Goal: Information Seeking & Learning: Learn about a topic

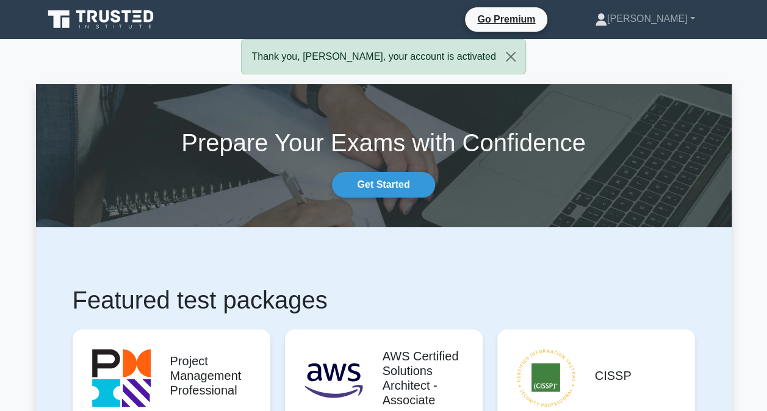
click at [682, 22] on link "[PERSON_NAME]" at bounding box center [645, 19] width 159 height 24
click at [645, 46] on link "Profile" at bounding box center [615, 48] width 96 height 20
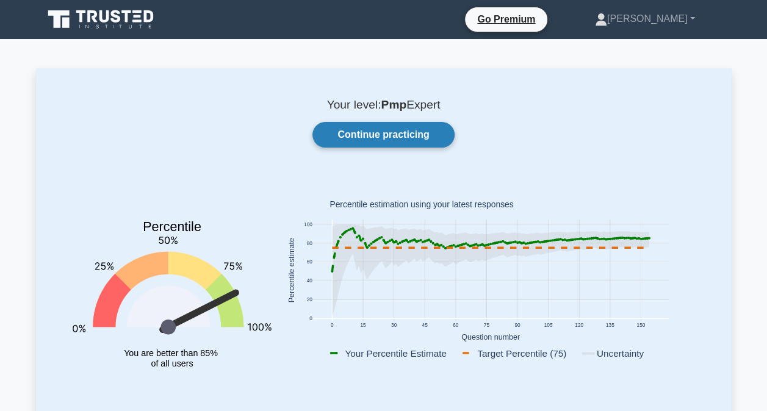
click at [404, 139] on link "Continue practicing" at bounding box center [384, 135] width 142 height 26
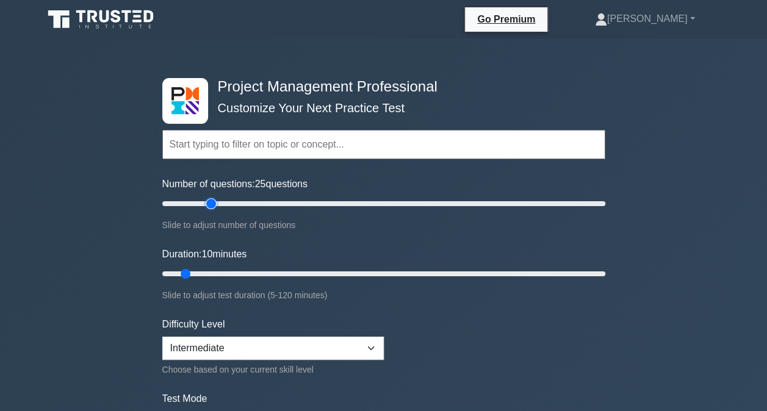
click at [215, 200] on input "Number of questions: 25 questions" at bounding box center [383, 204] width 443 height 15
type input "40"
click at [244, 205] on input "Number of questions: 40 questions" at bounding box center [383, 204] width 443 height 15
click at [228, 264] on div "Duration: 10 minutes Slide to adjust test duration (5-120 minutes)" at bounding box center [383, 275] width 443 height 56
click at [228, 272] on input "Duration: 20 minutes" at bounding box center [383, 274] width 443 height 15
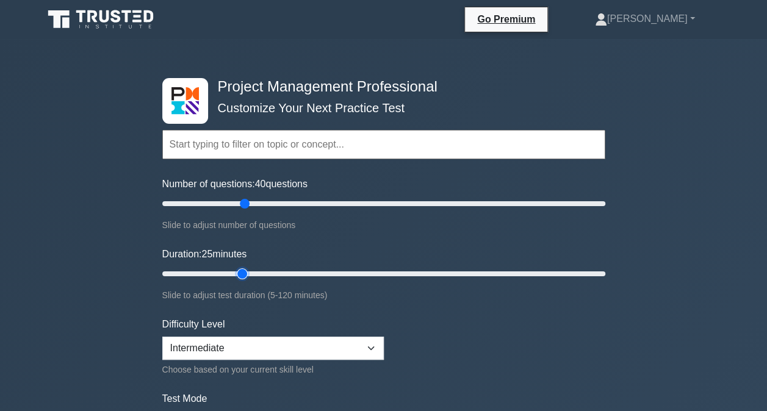
click at [250, 273] on input "Duration: 25 minutes" at bounding box center [383, 274] width 443 height 15
type input "35"
click at [272, 271] on input "Duration: 35 minutes" at bounding box center [383, 274] width 443 height 15
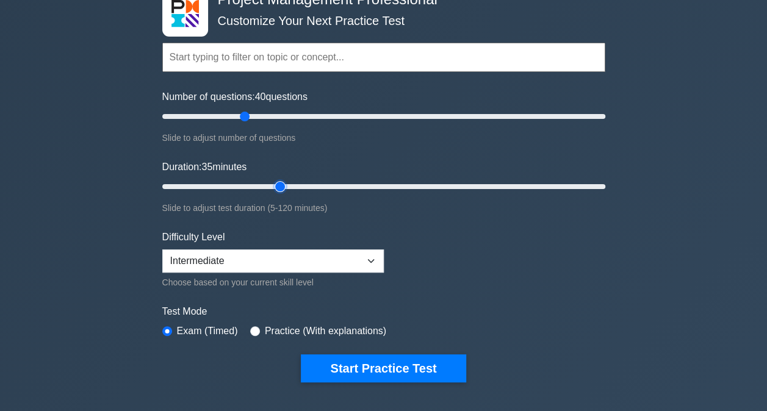
scroll to position [92, 0]
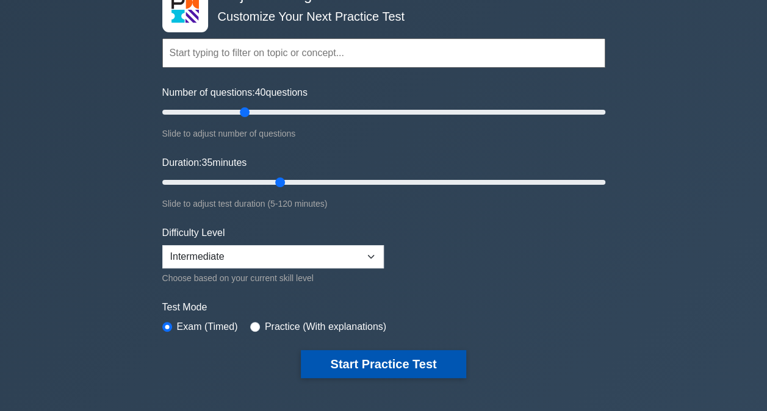
click at [370, 358] on button "Start Practice Test" at bounding box center [383, 364] width 165 height 28
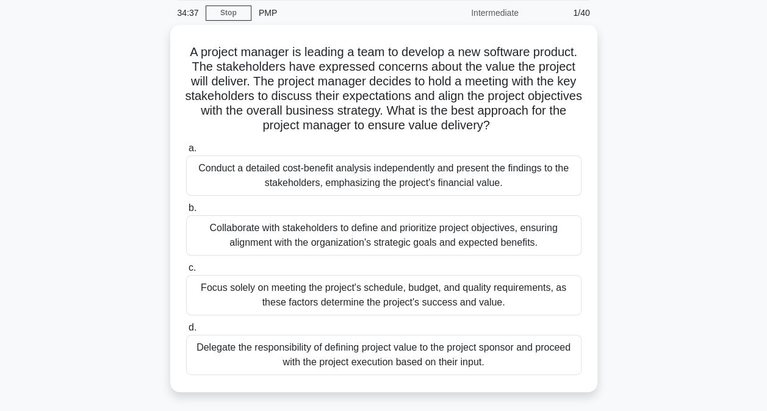
scroll to position [49, 0]
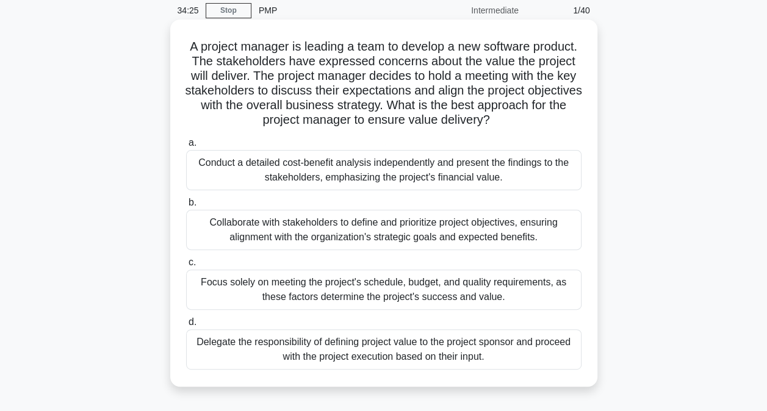
click at [439, 232] on div "Collaborate with stakeholders to define and prioritize project objectives, ensu…" at bounding box center [384, 230] width 396 height 40
click at [186, 207] on input "b. Collaborate with stakeholders to define and prioritize project objectives, e…" at bounding box center [186, 203] width 0 height 8
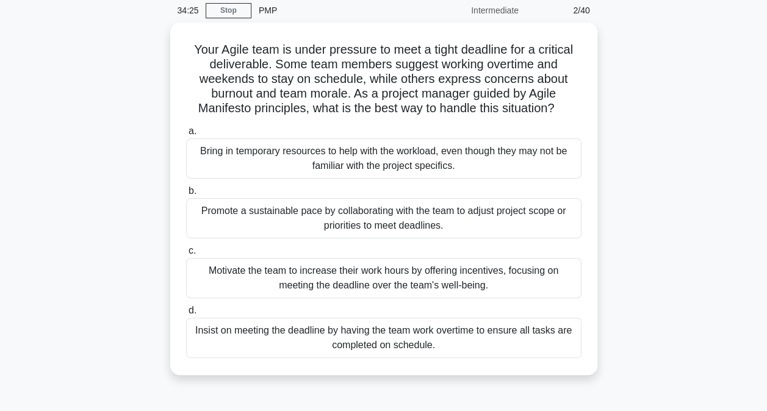
scroll to position [0, 0]
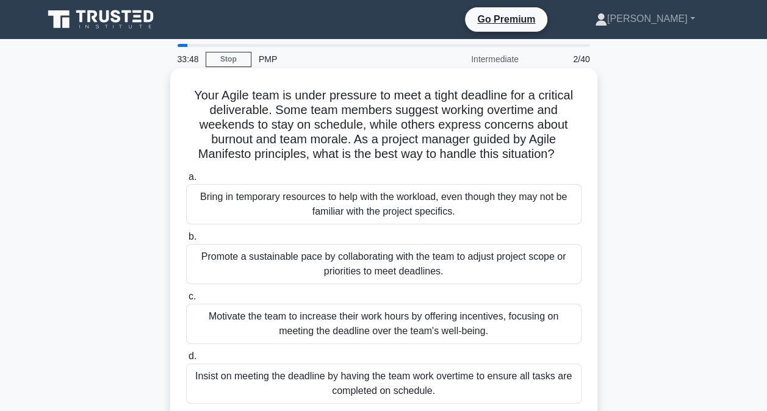
click at [498, 266] on div "Promote a sustainable pace by collaborating with the team to adjust project sco…" at bounding box center [384, 264] width 396 height 40
click at [186, 241] on input "b. Promote a sustainable pace by collaborating with the team to adjust project …" at bounding box center [186, 237] width 0 height 8
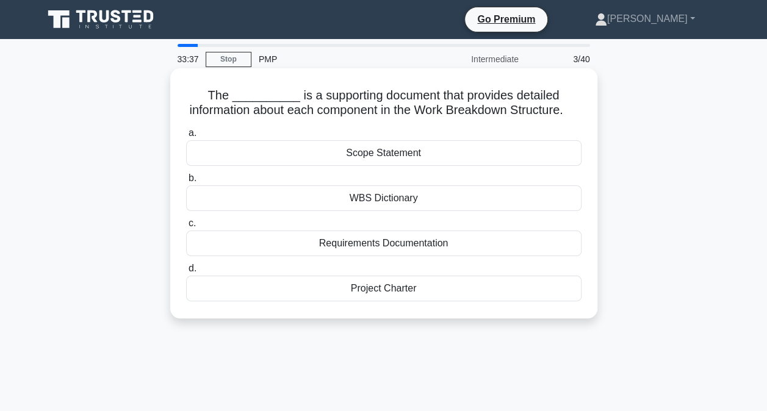
click at [487, 210] on div "WBS Dictionary" at bounding box center [384, 199] width 396 height 26
click at [186, 183] on input "b. WBS Dictionary" at bounding box center [186, 179] width 0 height 8
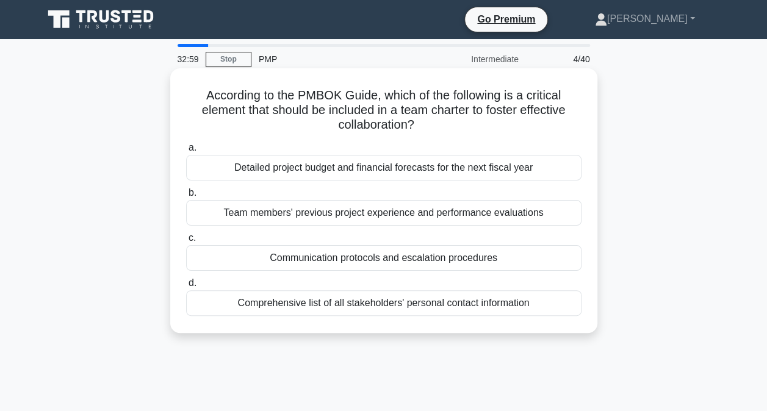
click at [487, 262] on div "Communication protocols and escalation procedures" at bounding box center [384, 258] width 396 height 26
click at [186, 242] on input "c. Communication protocols and escalation procedures" at bounding box center [186, 238] width 0 height 8
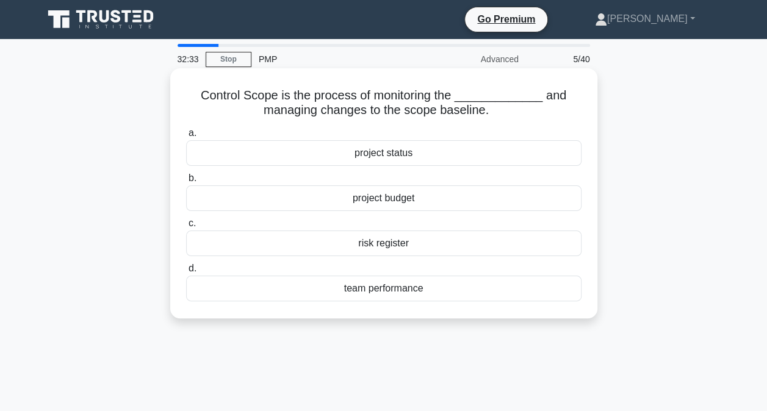
click at [552, 201] on div "project budget" at bounding box center [384, 199] width 396 height 26
click at [186, 183] on input "b. project budget" at bounding box center [186, 179] width 0 height 8
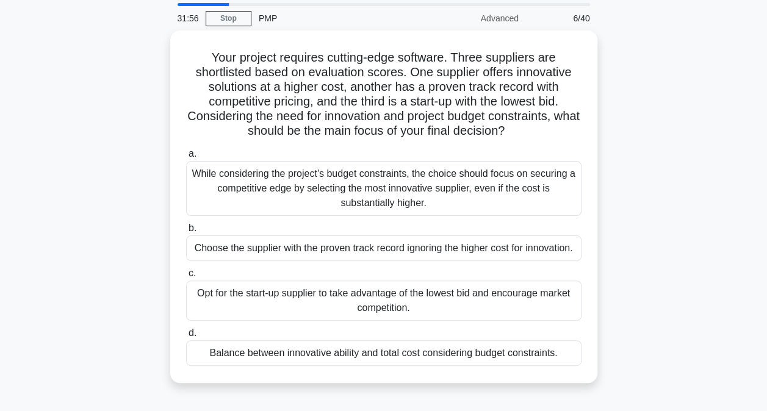
scroll to position [40, 0]
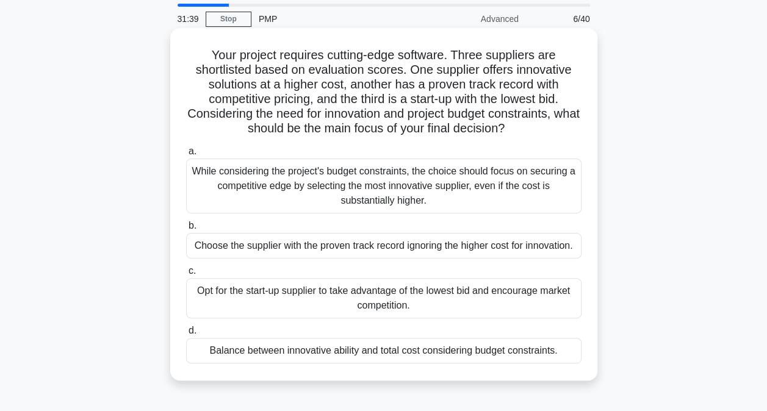
click at [533, 353] on div "Balance between innovative ability and total cost considering budget constraint…" at bounding box center [384, 351] width 396 height 26
click at [186, 335] on input "d. Balance between innovative ability and total cost considering budget constra…" at bounding box center [186, 331] width 0 height 8
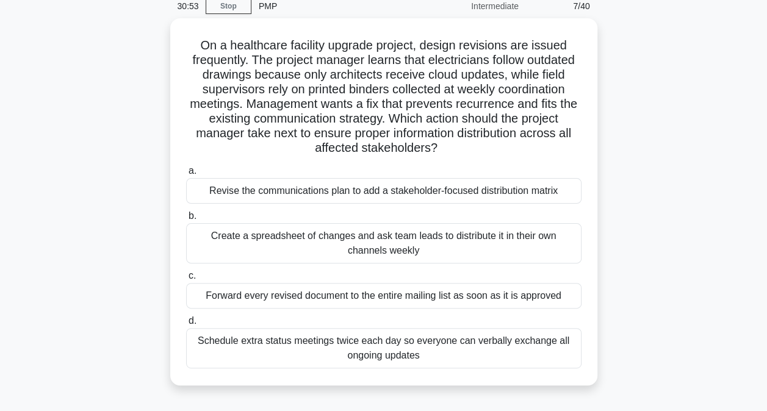
scroll to position [50, 0]
click at [503, 189] on div "Revise the communications plan to add a stakeholder-focused distribution matrix" at bounding box center [384, 191] width 396 height 26
click at [186, 175] on input "a. Revise the communications plan to add a stakeholder-focused distribution mat…" at bounding box center [186, 171] width 0 height 8
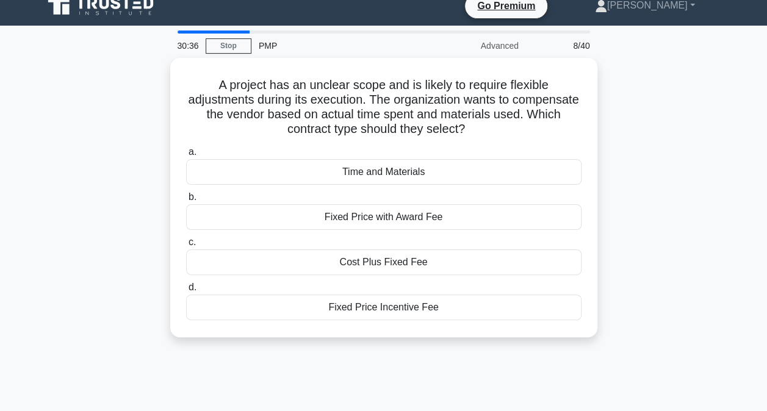
scroll to position [0, 0]
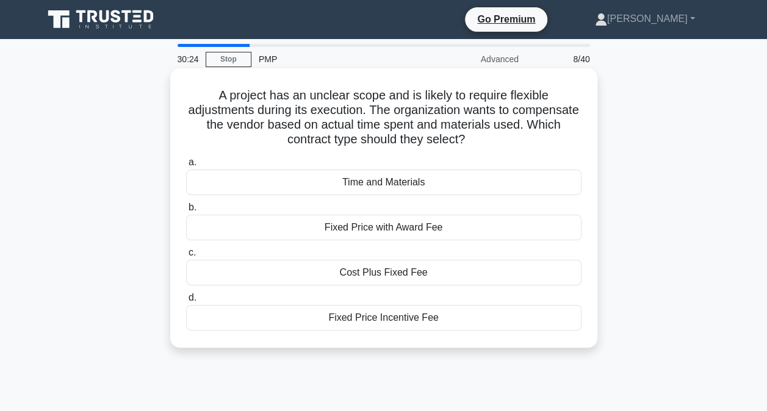
click at [486, 181] on div "Time and Materials" at bounding box center [384, 183] width 396 height 26
click at [186, 167] on input "a. Time and Materials" at bounding box center [186, 163] width 0 height 8
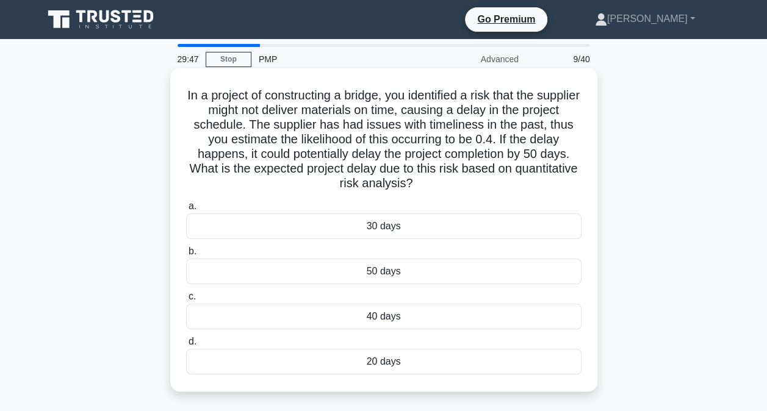
click at [394, 364] on div "20 days" at bounding box center [384, 362] width 396 height 26
click at [186, 346] on input "d. 20 days" at bounding box center [186, 342] width 0 height 8
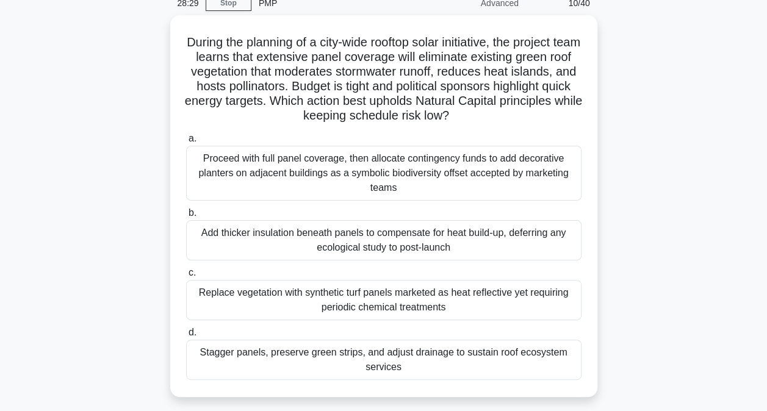
scroll to position [57, 0]
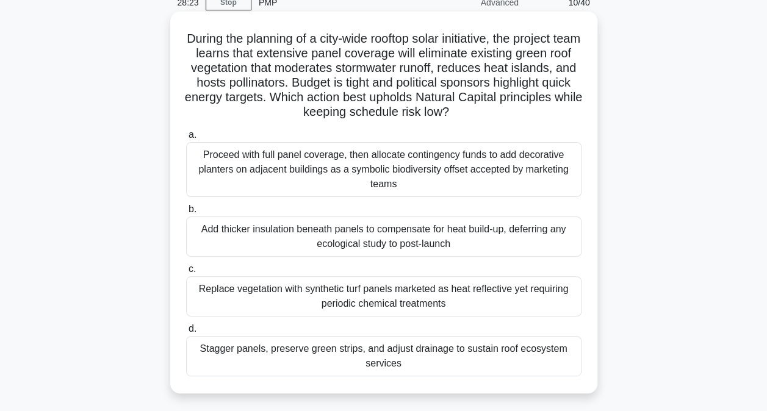
click at [510, 366] on div "Stagger panels, preserve green strips, and adjust drainage to sustain roof ecos…" at bounding box center [384, 356] width 396 height 40
click at [186, 333] on input "d. Stagger panels, preserve green strips, and adjust drainage to sustain roof e…" at bounding box center [186, 329] width 0 height 8
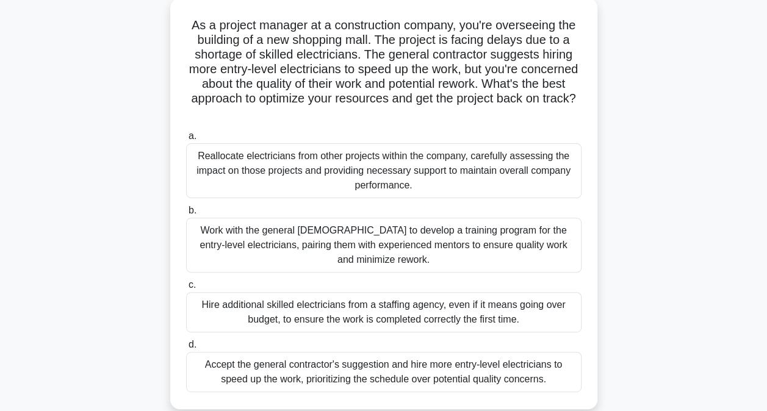
scroll to position [64, 0]
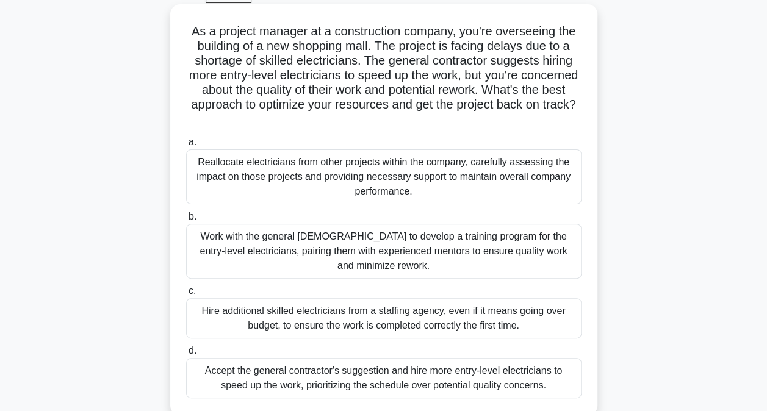
click at [468, 244] on div "Work with the general contractor to develop a training program for the entry-le…" at bounding box center [384, 251] width 396 height 55
click at [186, 221] on input "b. Work with the general contractor to develop a training program for the entry…" at bounding box center [186, 217] width 0 height 8
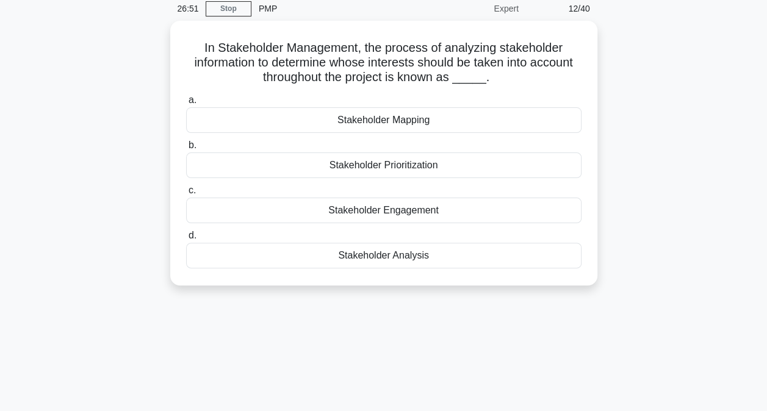
scroll to position [0, 0]
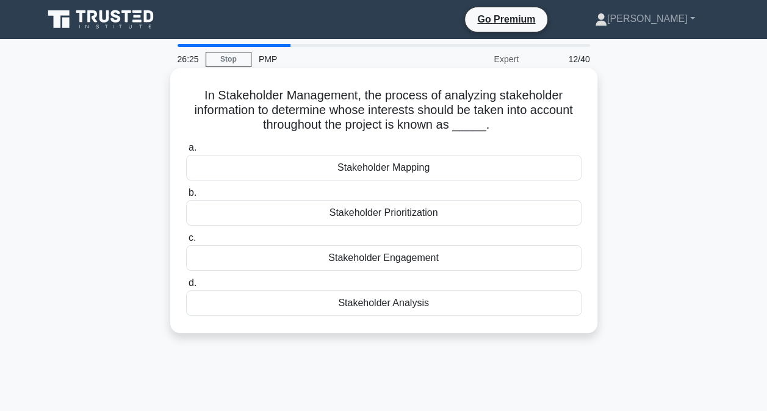
click at [457, 168] on div "Stakeholder Mapping" at bounding box center [384, 168] width 396 height 26
click at [186, 152] on input "a. Stakeholder Mapping" at bounding box center [186, 148] width 0 height 8
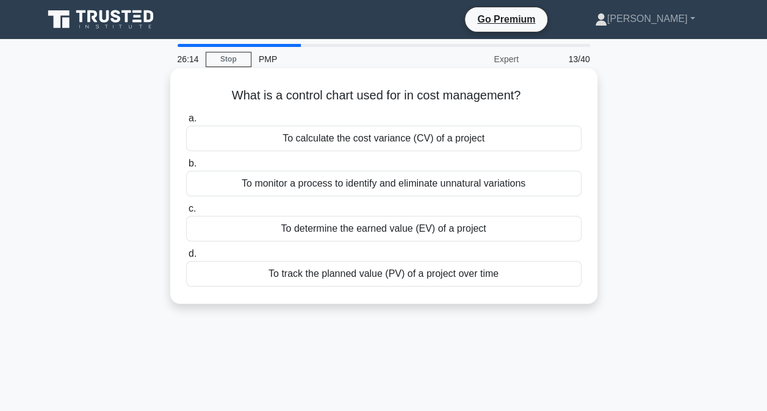
click at [470, 178] on div "To monitor a process to identify and eliminate unnatural variations" at bounding box center [384, 184] width 396 height 26
click at [186, 168] on input "b. To monitor a process to identify and eliminate unnatural variations" at bounding box center [186, 164] width 0 height 8
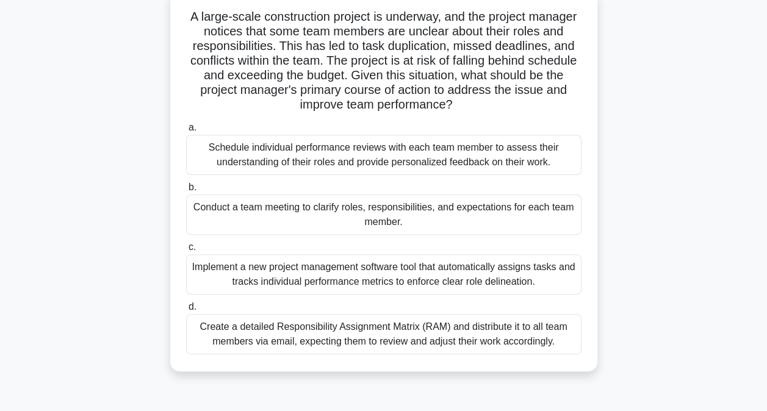
scroll to position [83, 0]
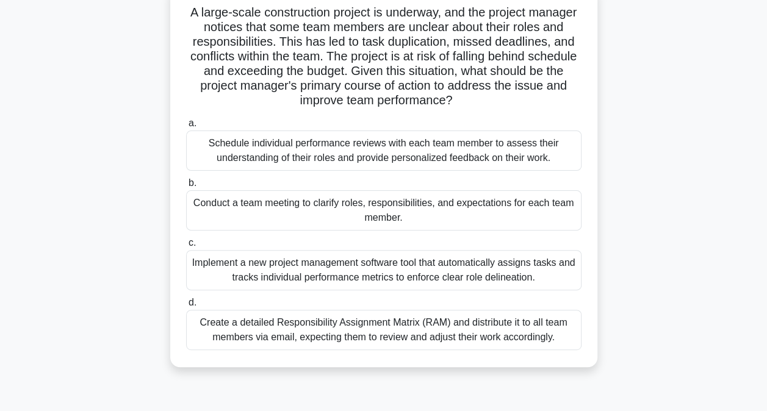
click at [512, 208] on div "Conduct a team meeting to clarify roles, responsibilities, and expectations for…" at bounding box center [384, 210] width 396 height 40
click at [186, 187] on input "b. Conduct a team meeting to clarify roles, responsibilities, and expectations …" at bounding box center [186, 183] width 0 height 8
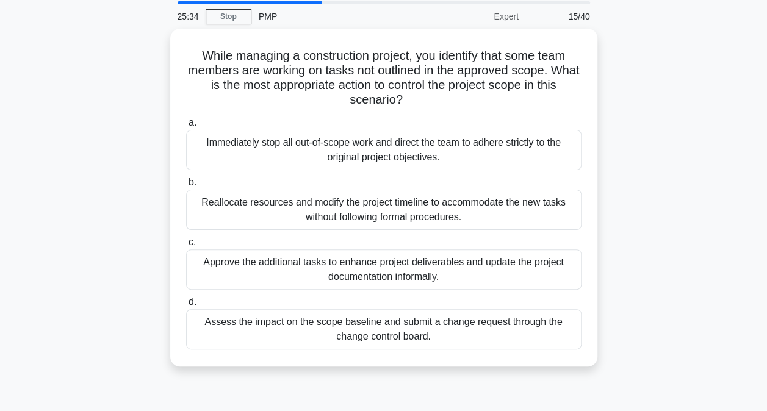
scroll to position [0, 0]
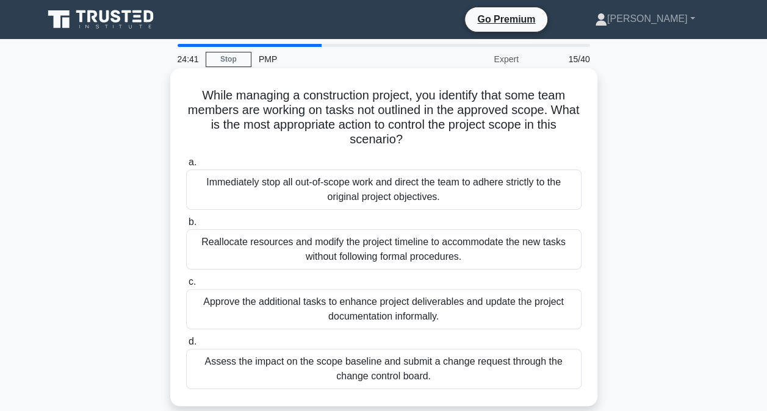
click at [477, 375] on div "Assess the impact on the scope baseline and submit a change request through the…" at bounding box center [384, 369] width 396 height 40
click at [186, 346] on input "d. Assess the impact on the scope baseline and submit a change request through …" at bounding box center [186, 342] width 0 height 8
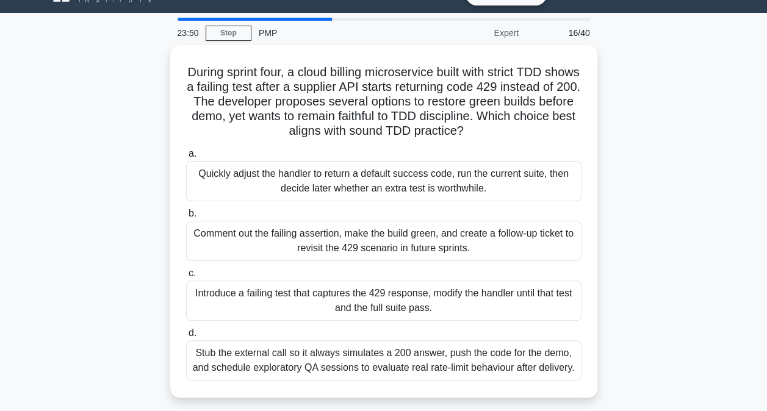
scroll to position [26, 0]
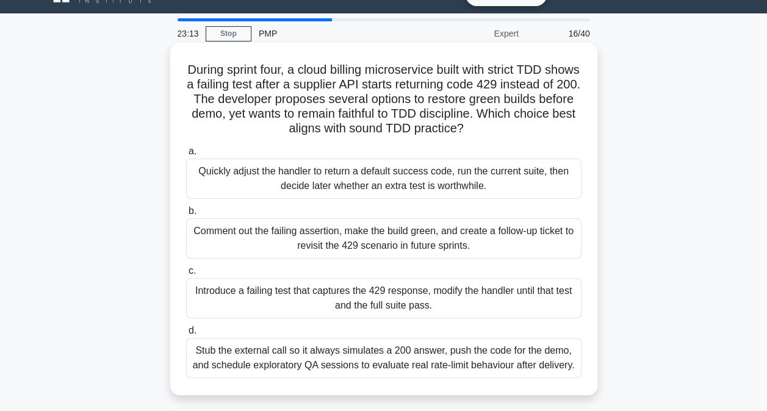
click at [449, 300] on div "Introduce a failing test that captures the 429 response, modify the handler unt…" at bounding box center [384, 298] width 396 height 40
click at [186, 275] on input "c. Introduce a failing test that captures the 429 response, modify the handler …" at bounding box center [186, 271] width 0 height 8
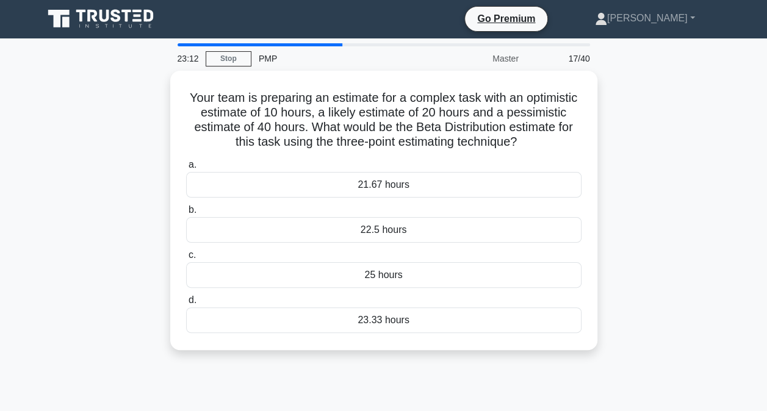
scroll to position [0, 0]
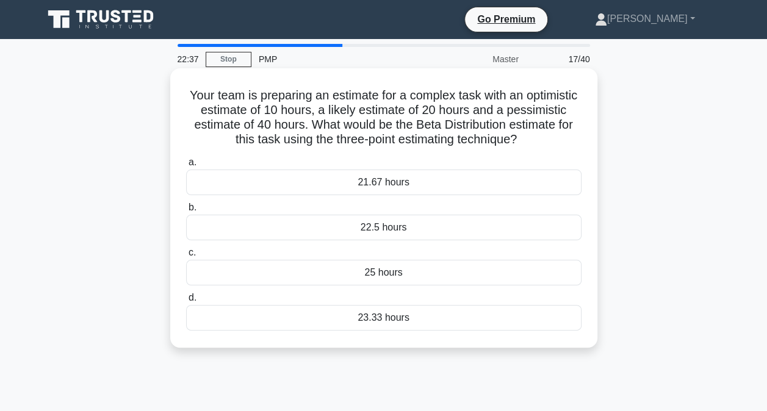
click at [380, 176] on div "21.67 hours" at bounding box center [384, 183] width 396 height 26
click at [186, 167] on input "a. 21.67 hours" at bounding box center [186, 163] width 0 height 8
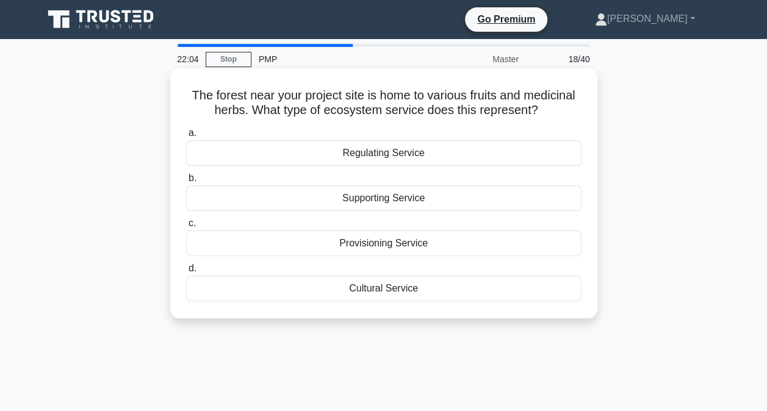
click at [402, 248] on div "Provisioning Service" at bounding box center [384, 244] width 396 height 26
click at [186, 228] on input "c. Provisioning Service" at bounding box center [186, 224] width 0 height 8
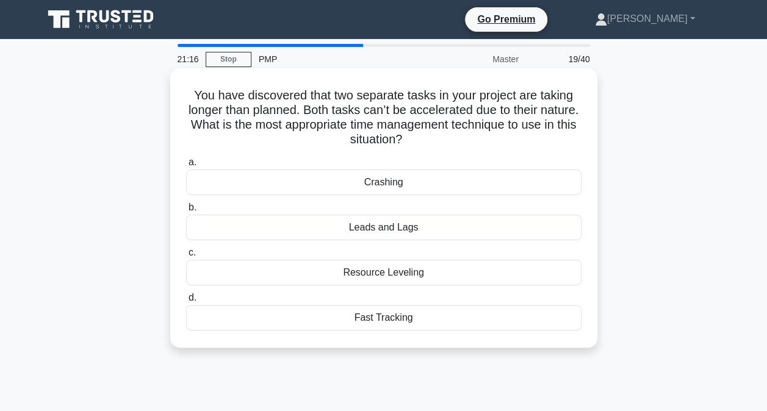
click at [403, 320] on div "Fast Tracking" at bounding box center [384, 318] width 396 height 26
click at [186, 302] on input "d. Fast Tracking" at bounding box center [186, 298] width 0 height 8
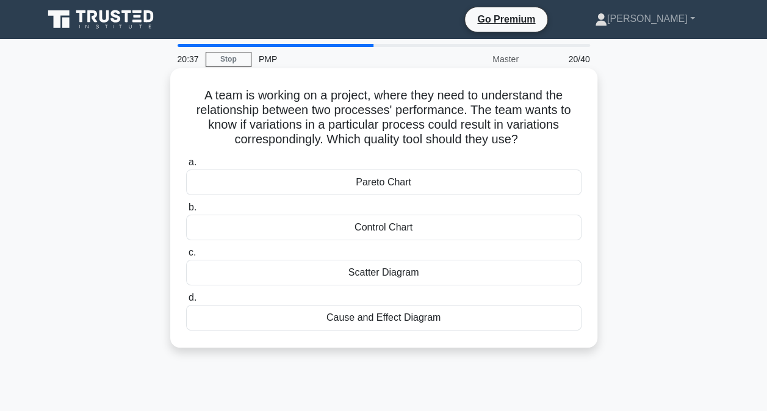
click at [535, 178] on div "Pareto Chart" at bounding box center [384, 183] width 396 height 26
click at [186, 167] on input "a. Pareto Chart" at bounding box center [186, 163] width 0 height 8
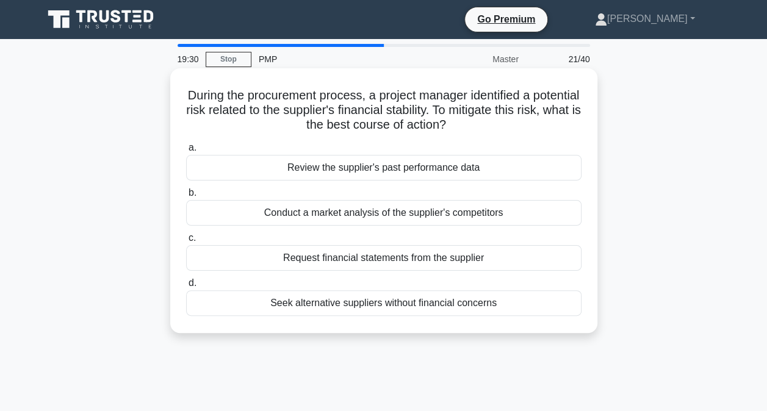
click at [543, 260] on div "Request financial statements from the supplier" at bounding box center [384, 258] width 396 height 26
click at [186, 242] on input "c. Request financial statements from the supplier" at bounding box center [186, 238] width 0 height 8
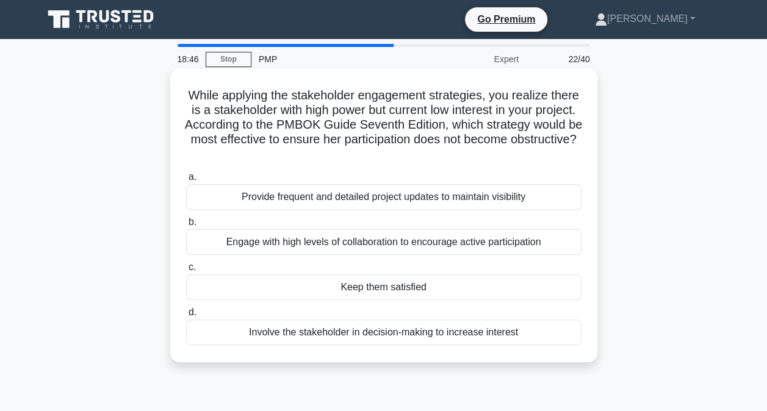
click at [540, 242] on div "Engage with high levels of collaboration to encourage active participation" at bounding box center [384, 243] width 396 height 26
click at [186, 226] on input "b. Engage with high levels of collaboration to encourage active participation" at bounding box center [186, 223] width 0 height 8
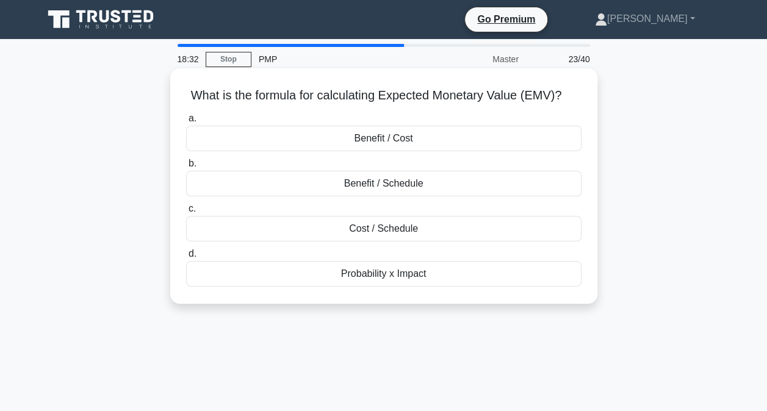
click at [452, 141] on div "Benefit / Cost" at bounding box center [384, 139] width 396 height 26
click at [186, 123] on input "a. Benefit / Cost" at bounding box center [186, 119] width 0 height 8
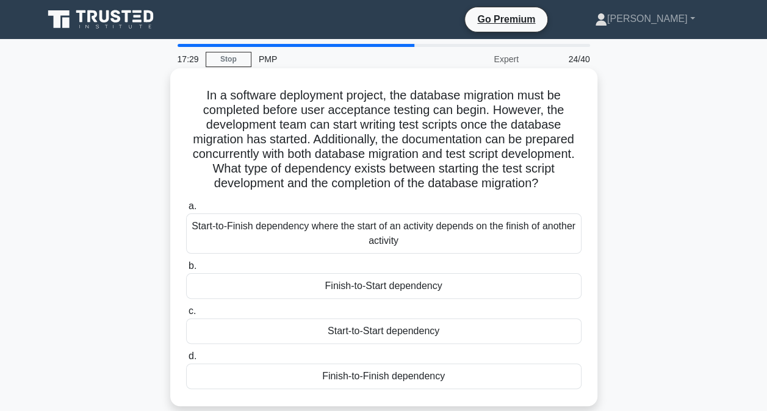
scroll to position [4, 0]
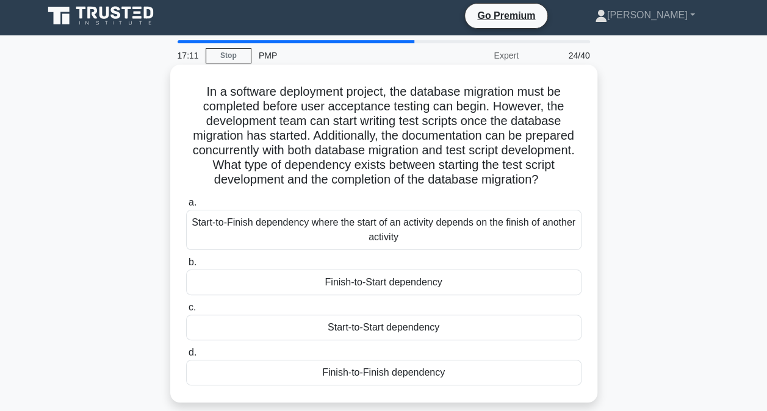
click at [493, 295] on div "Finish-to-Start dependency" at bounding box center [384, 283] width 396 height 26
click at [186, 267] on input "b. Finish-to-Start dependency" at bounding box center [186, 263] width 0 height 8
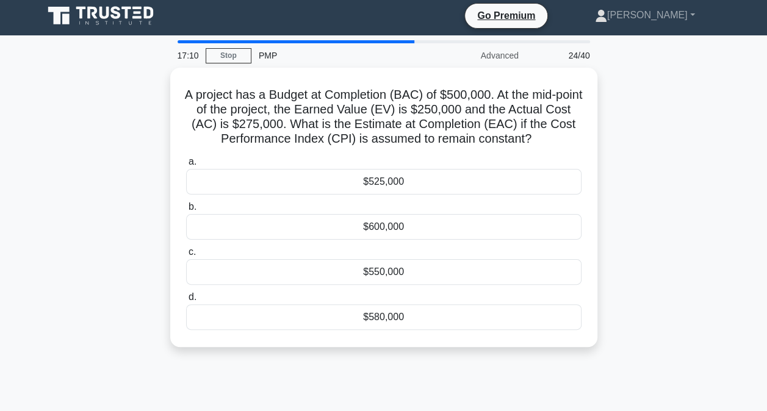
scroll to position [0, 0]
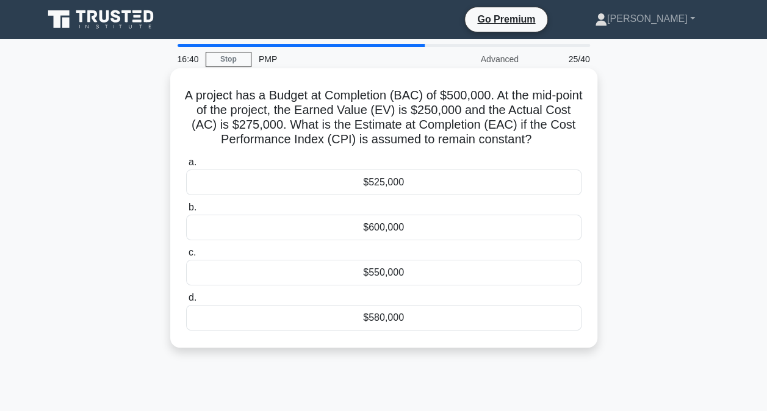
click at [410, 277] on div "$550,000" at bounding box center [384, 273] width 396 height 26
click at [186, 257] on input "c. $550,000" at bounding box center [186, 253] width 0 height 8
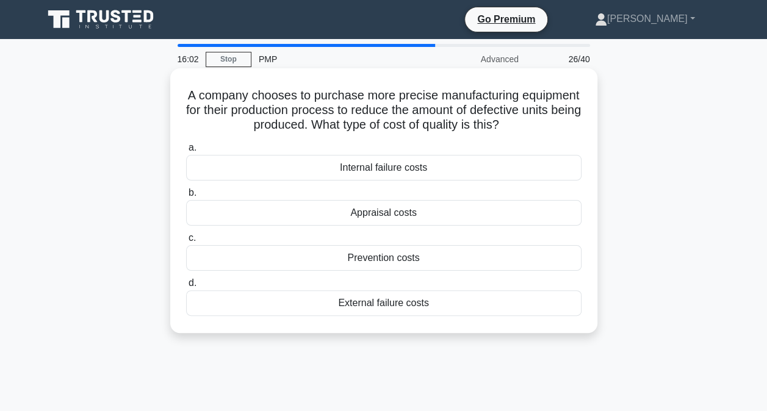
click at [414, 258] on div "Prevention costs" at bounding box center [384, 258] width 396 height 26
click at [186, 242] on input "c. Prevention costs" at bounding box center [186, 238] width 0 height 8
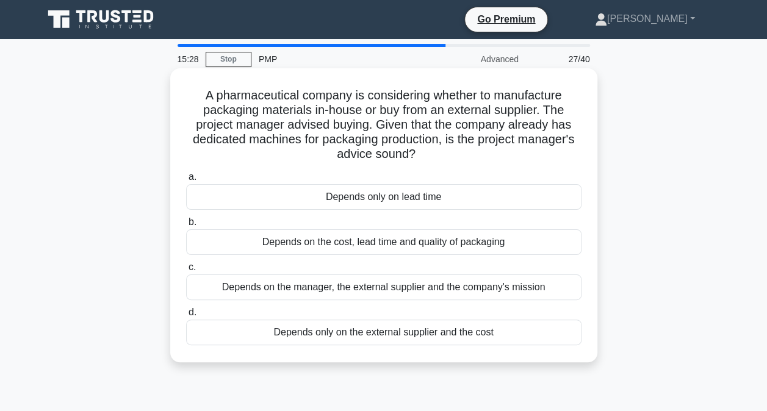
click at [521, 248] on div "Depends on the cost, lead time and quality of packaging" at bounding box center [384, 243] width 396 height 26
click at [186, 226] on input "b. Depends on the cost, lead time and quality of packaging" at bounding box center [186, 223] width 0 height 8
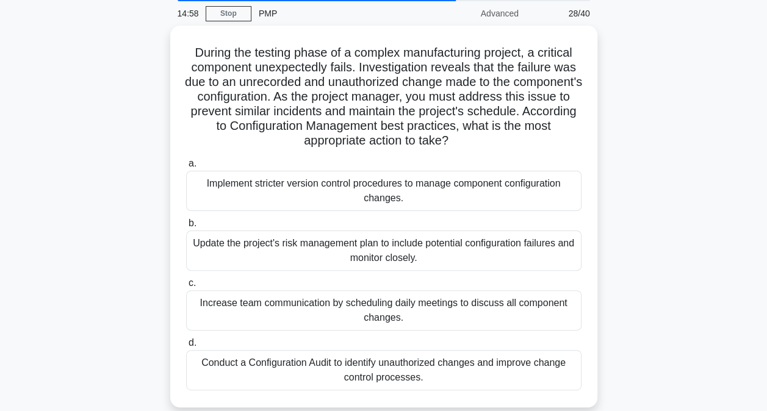
scroll to position [46, 0]
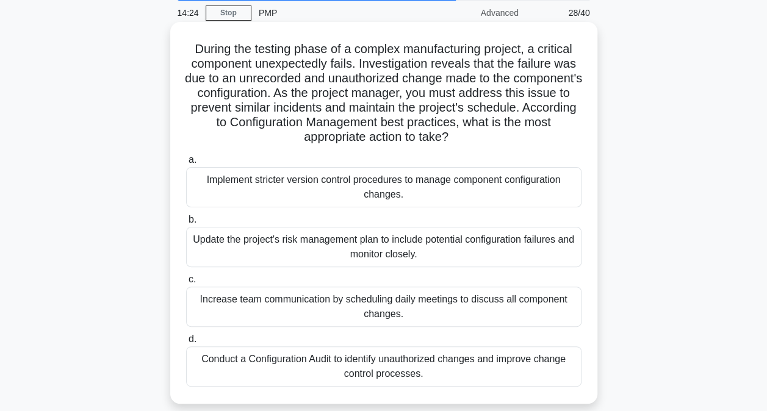
click at [472, 363] on div "Conduct a Configuration Audit to identify unauthorized changes and improve chan…" at bounding box center [384, 367] width 396 height 40
click at [186, 344] on input "d. Conduct a Configuration Audit to identify unauthorized changes and improve c…" at bounding box center [186, 340] width 0 height 8
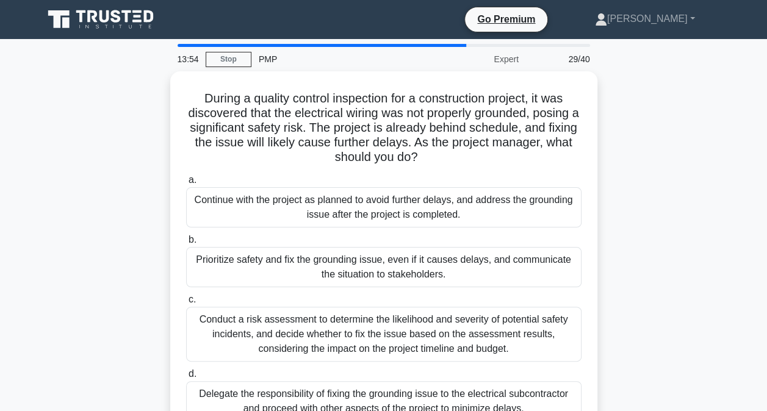
scroll to position [56, 0]
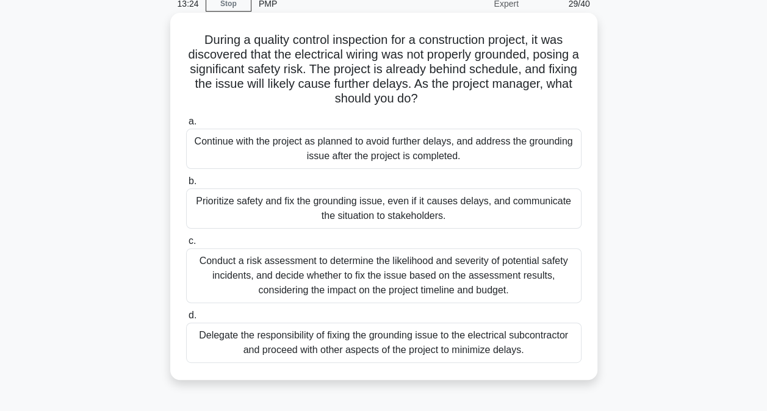
click at [458, 215] on div "Prioritize safety and fix the grounding issue, even if it causes delays, and co…" at bounding box center [384, 209] width 396 height 40
click at [186, 186] on input "b. Prioritize safety and fix the grounding issue, even if it causes delays, and…" at bounding box center [186, 182] width 0 height 8
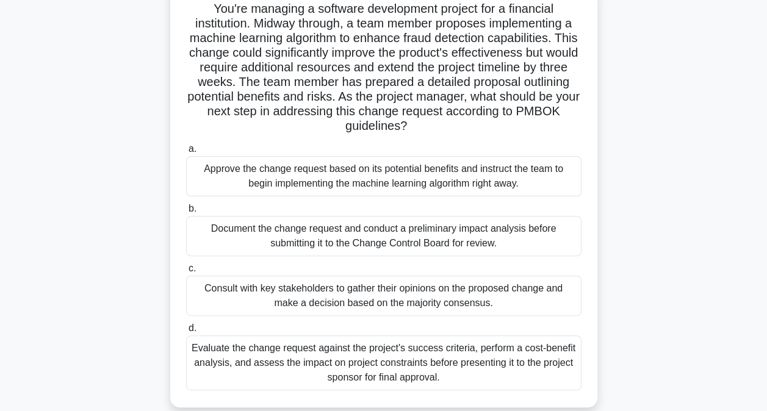
scroll to position [88, 0]
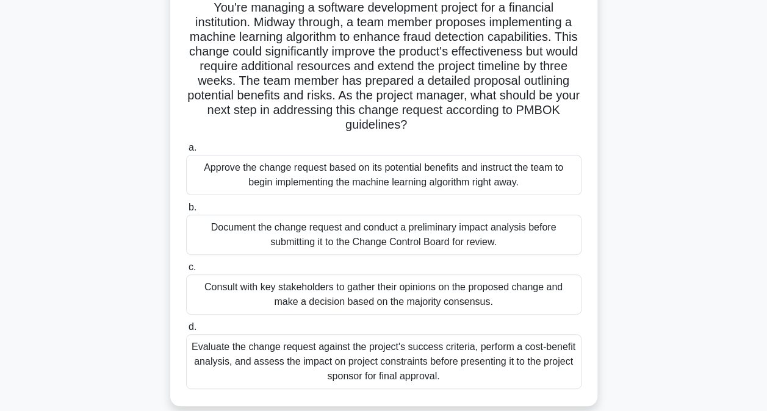
click at [458, 237] on div "Document the change request and conduct a preliminary impact analysis before su…" at bounding box center [384, 235] width 396 height 40
click at [186, 212] on input "b. Document the change request and conduct a preliminary impact analysis before…" at bounding box center [186, 208] width 0 height 8
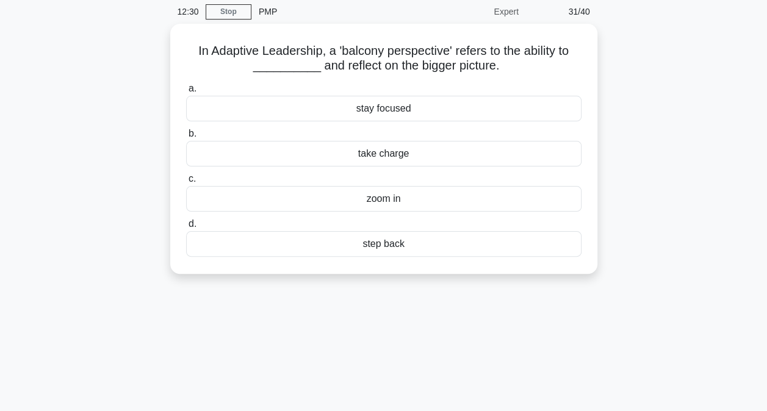
scroll to position [0, 0]
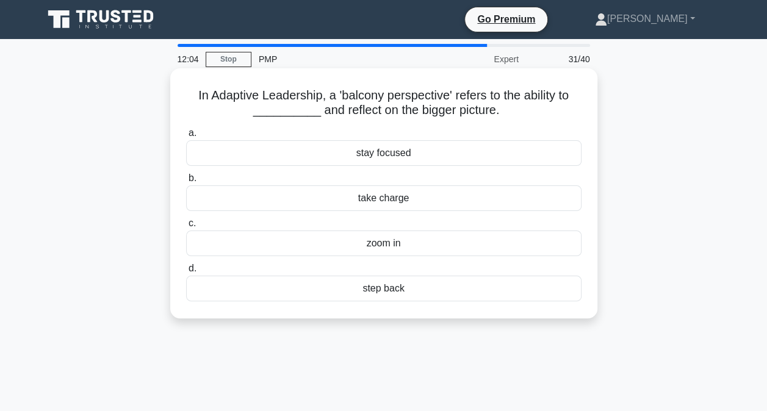
click at [402, 286] on div "step back" at bounding box center [384, 289] width 396 height 26
click at [186, 273] on input "d. step back" at bounding box center [186, 269] width 0 height 8
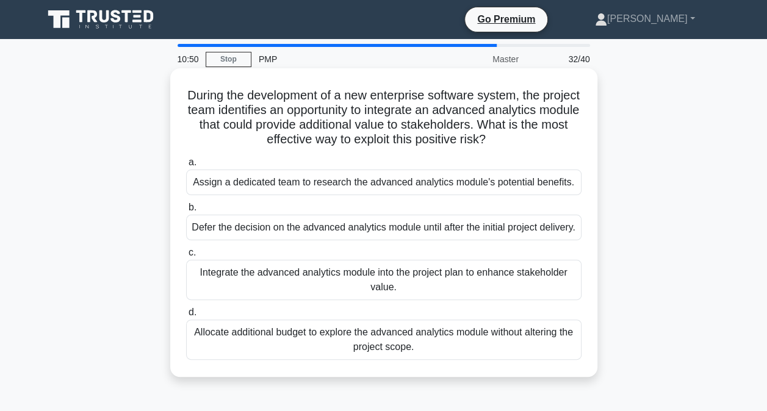
click at [481, 295] on div "Integrate the advanced analytics module into the project plan to enhance stakeh…" at bounding box center [384, 280] width 396 height 40
click at [186, 257] on input "c. Integrate the advanced analytics module into the project plan to enhance sta…" at bounding box center [186, 253] width 0 height 8
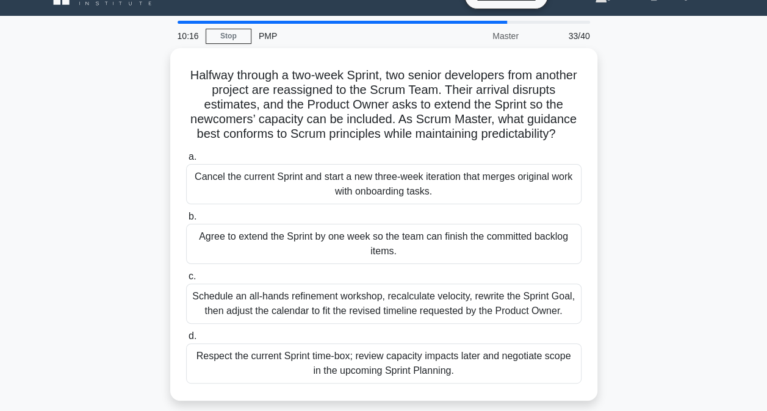
scroll to position [24, 0]
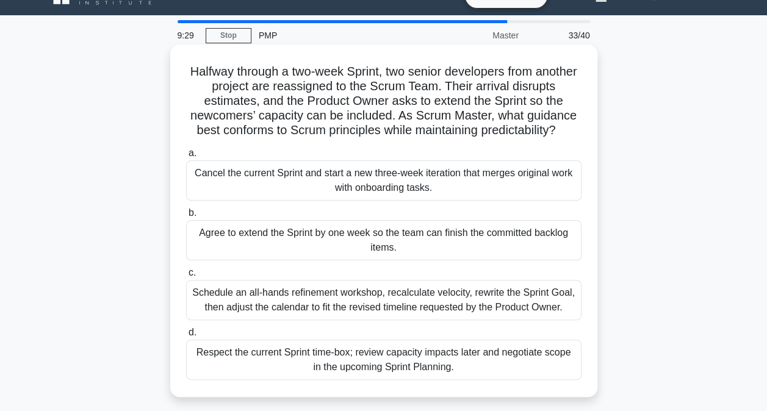
click at [481, 368] on div "Respect the current Sprint time-box; review capacity impacts later and negotiat…" at bounding box center [384, 360] width 396 height 40
click at [186, 337] on input "d. Respect the current Sprint time-box; review capacity impacts later and negot…" at bounding box center [186, 333] width 0 height 8
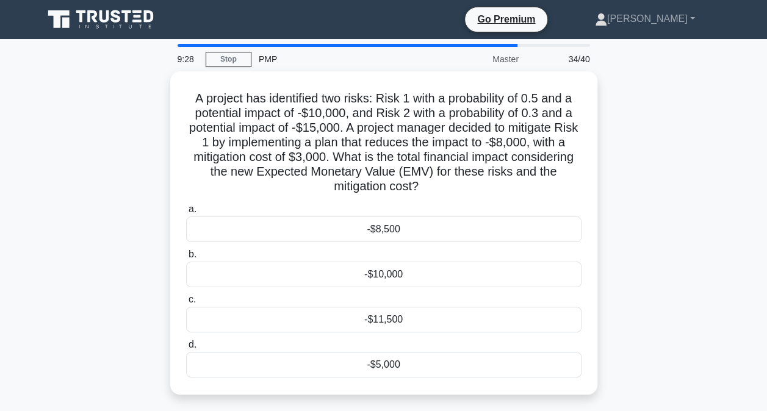
scroll to position [0, 0]
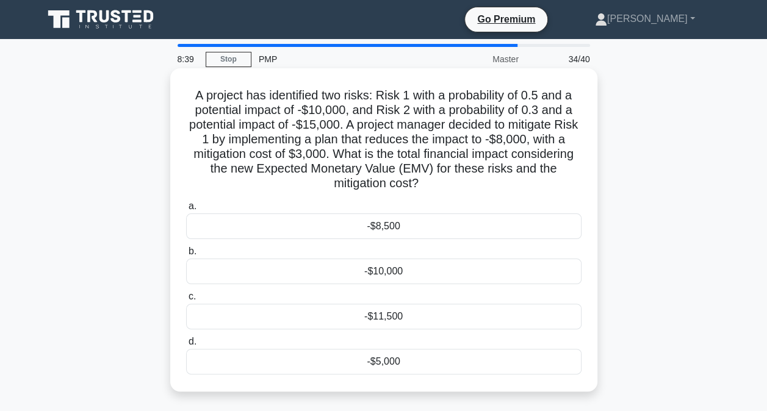
click at [487, 235] on div "-$8,500" at bounding box center [384, 227] width 396 height 26
click at [186, 211] on input "a. -$8,500" at bounding box center [186, 207] width 0 height 8
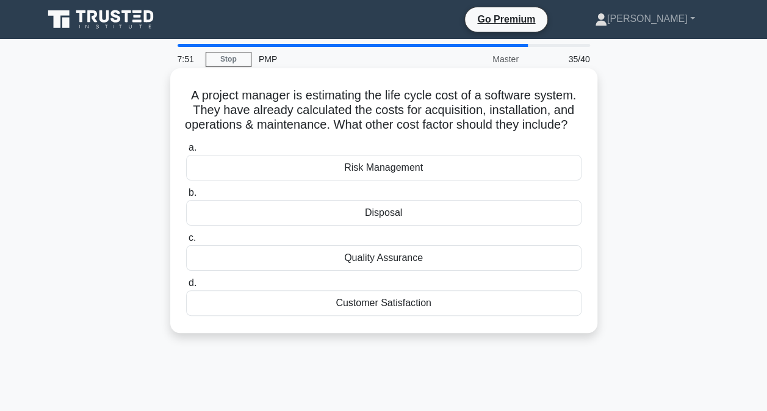
click at [438, 271] on div "Quality Assurance" at bounding box center [384, 258] width 396 height 26
click at [186, 242] on input "c. Quality Assurance" at bounding box center [186, 238] width 0 height 8
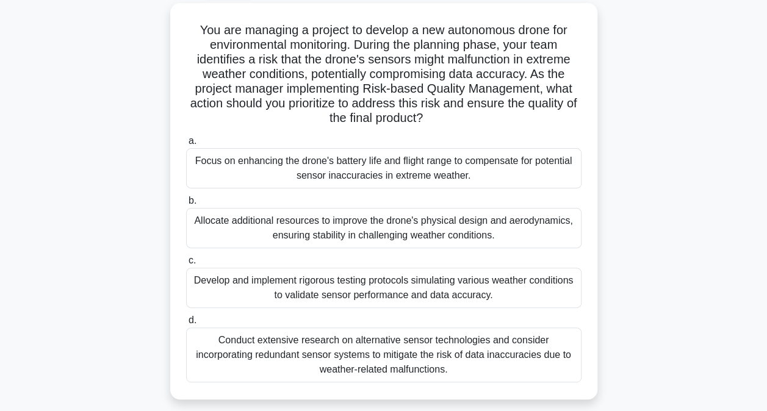
scroll to position [67, 0]
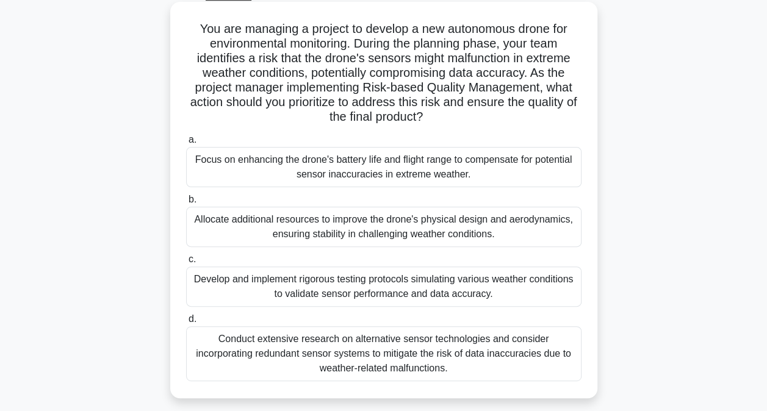
click at [449, 292] on div "Develop and implement rigorous testing protocols simulating various weather con…" at bounding box center [384, 287] width 396 height 40
click at [186, 264] on input "c. Develop and implement rigorous testing protocols simulating various weather …" at bounding box center [186, 260] width 0 height 8
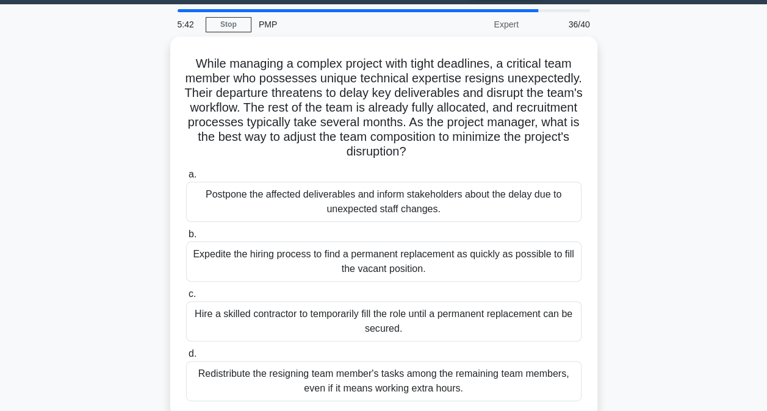
scroll to position [42, 0]
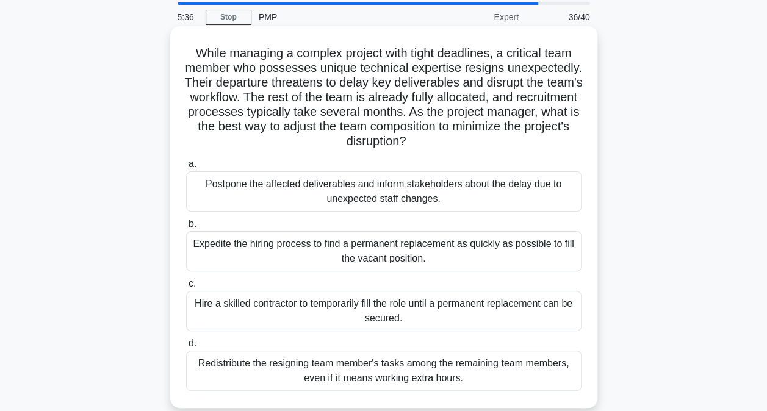
click at [494, 264] on div "Expedite the hiring process to find a permanent replacement as quickly as possi…" at bounding box center [384, 251] width 396 height 40
click at [186, 228] on input "b. Expedite the hiring process to find a permanent replacement as quickly as po…" at bounding box center [186, 224] width 0 height 8
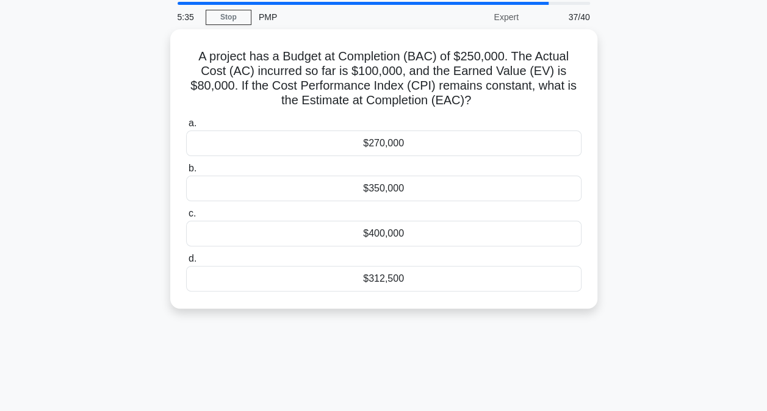
scroll to position [0, 0]
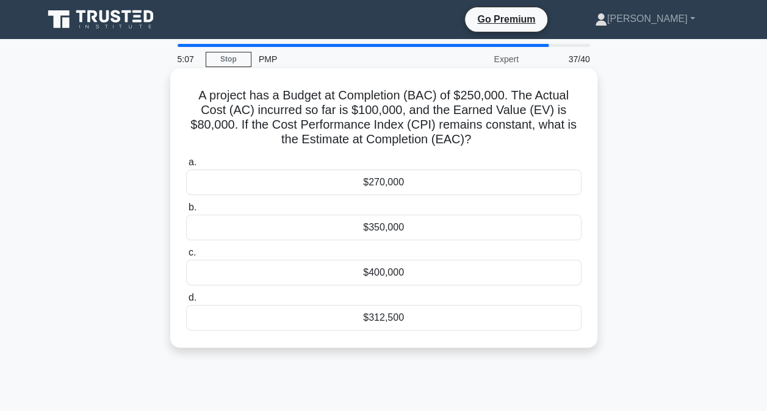
click at [484, 320] on div "$312,500" at bounding box center [384, 318] width 396 height 26
click at [186, 302] on input "d. $312,500" at bounding box center [186, 298] width 0 height 8
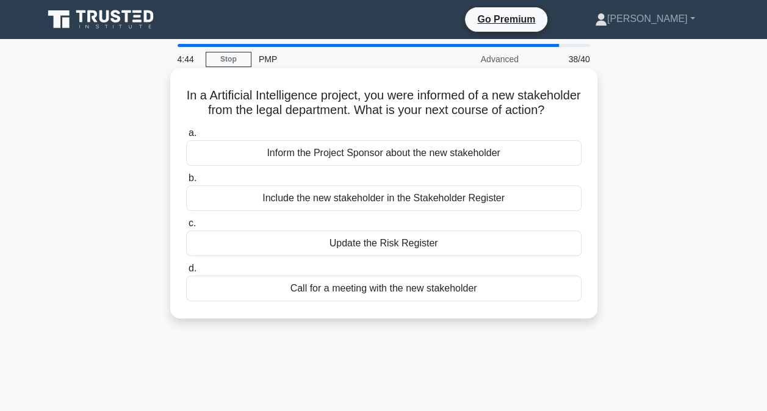
click at [444, 211] on div "Include the new stakeholder in the Stakeholder Register" at bounding box center [384, 199] width 396 height 26
click at [186, 183] on input "b. Include the new stakeholder in the Stakeholder Register" at bounding box center [186, 179] width 0 height 8
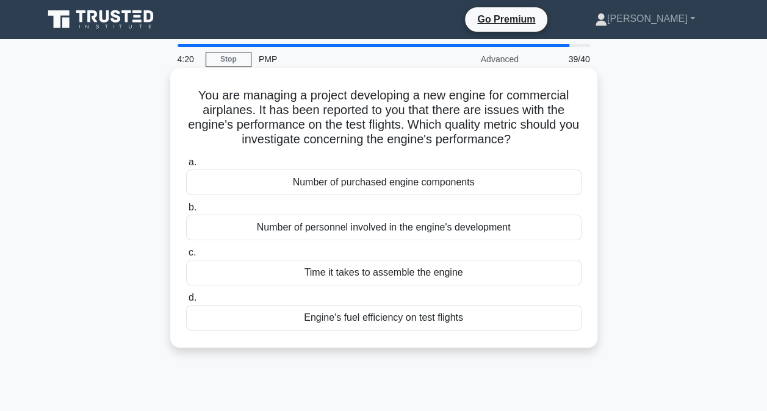
click at [443, 317] on div "Engine's fuel efficiency on test flights" at bounding box center [384, 318] width 396 height 26
click at [186, 302] on input "d. Engine's fuel efficiency on test flights" at bounding box center [186, 298] width 0 height 8
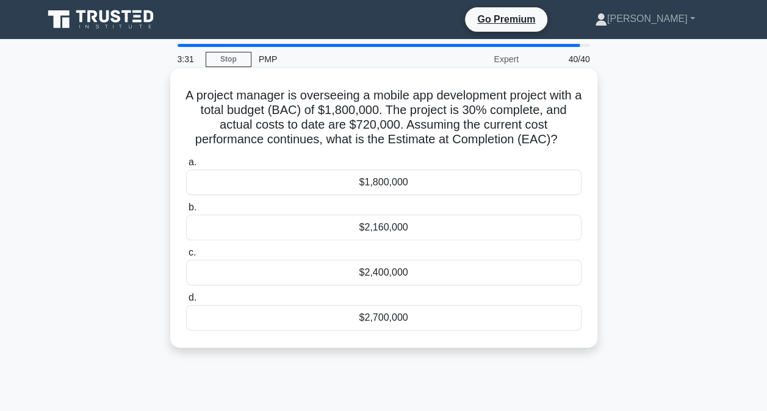
click at [397, 276] on div "$2,400,000" at bounding box center [384, 273] width 396 height 26
click at [186, 257] on input "c. $2,400,000" at bounding box center [186, 253] width 0 height 8
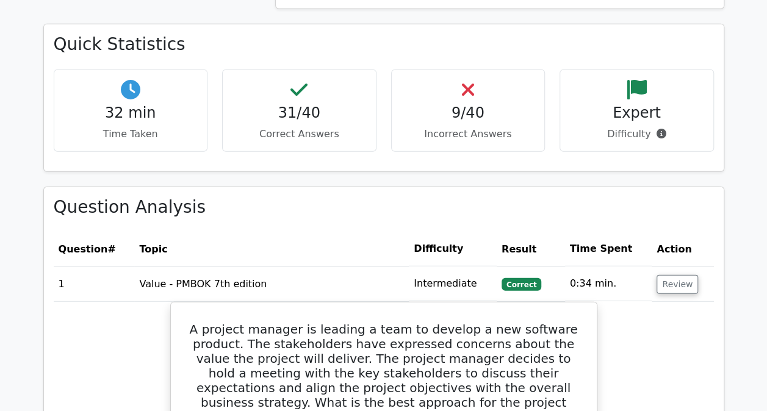
scroll to position [1461, 0]
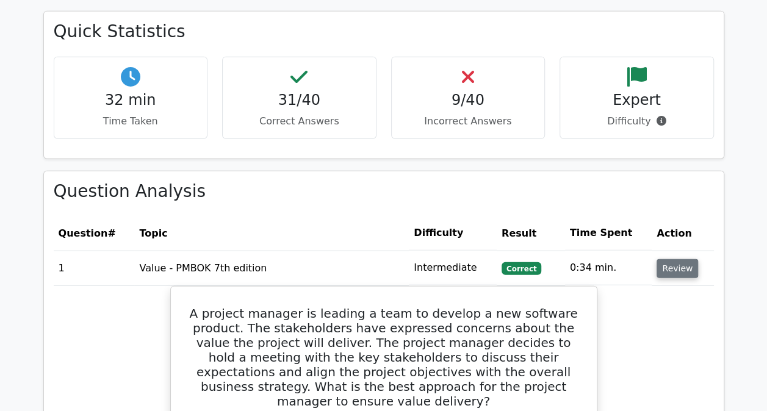
click at [670, 259] on button "Review" at bounding box center [678, 268] width 42 height 19
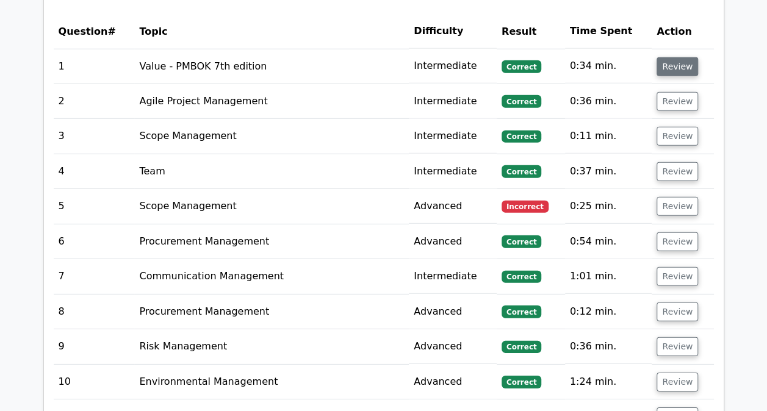
scroll to position [1664, 0]
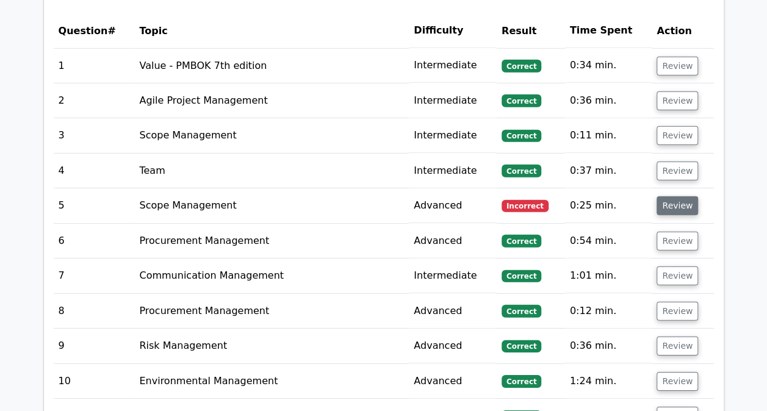
click at [673, 197] on button "Review" at bounding box center [678, 206] width 42 height 19
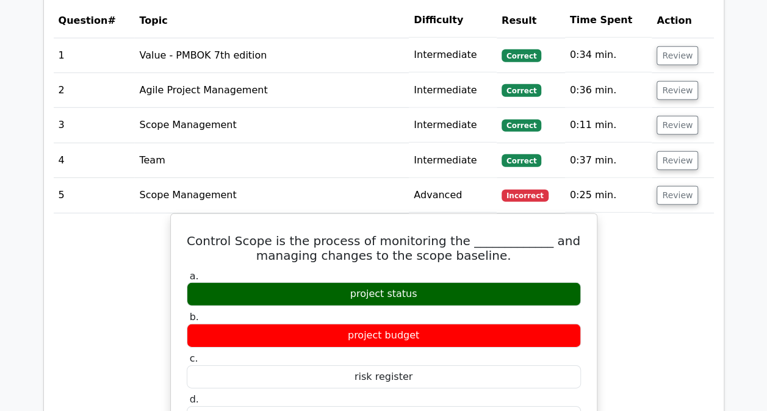
scroll to position [1621, 0]
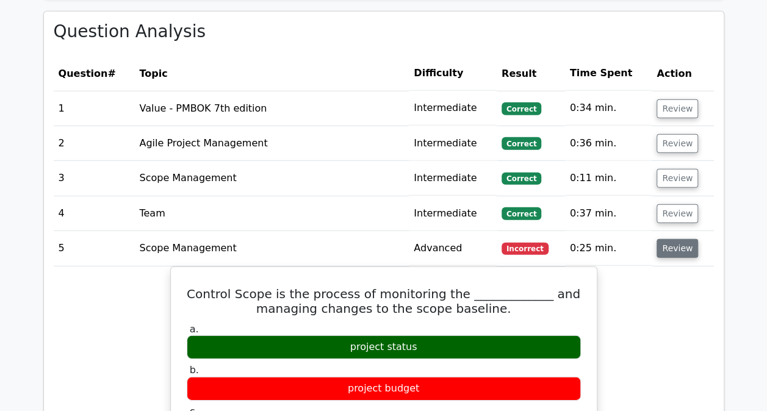
click at [662, 239] on button "Review" at bounding box center [678, 248] width 42 height 19
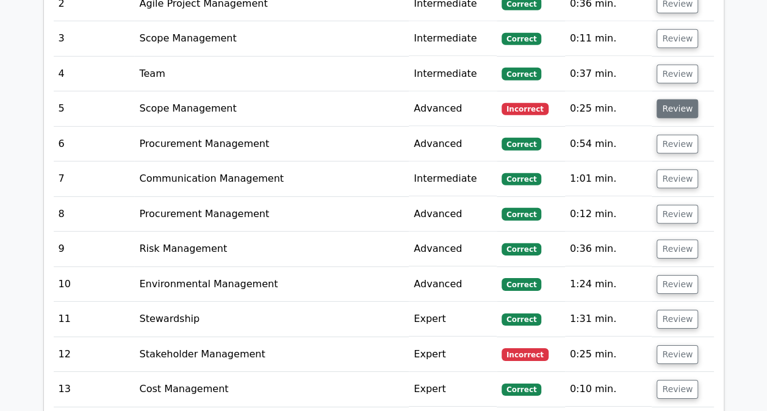
scroll to position [1788, 0]
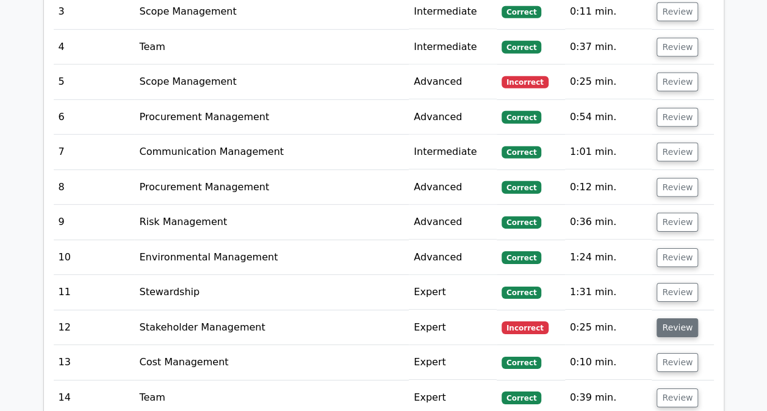
click at [675, 319] on button "Review" at bounding box center [678, 328] width 42 height 19
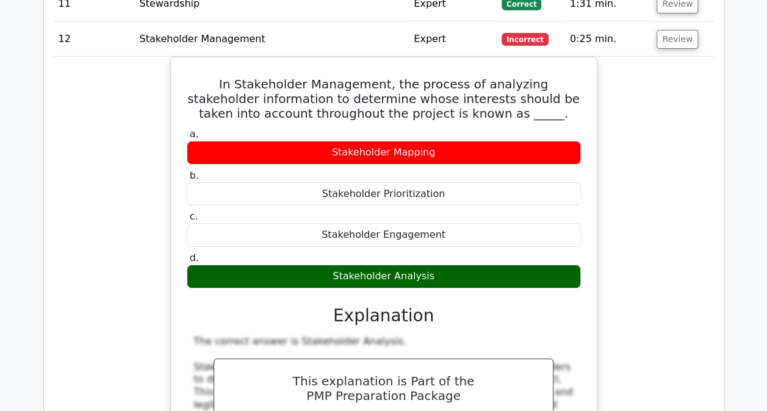
scroll to position [1990, 0]
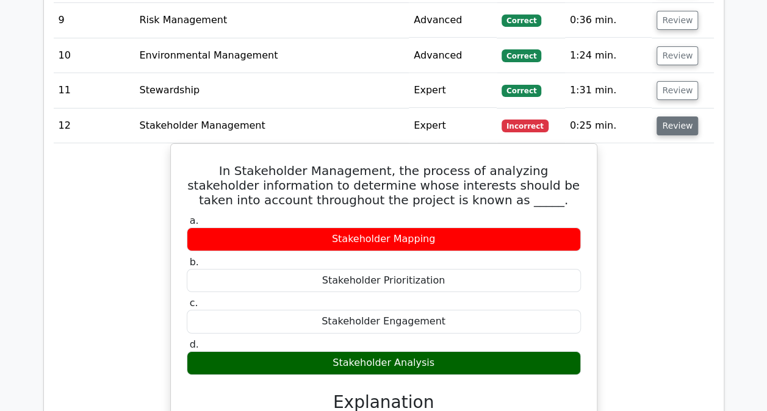
click at [675, 117] on button "Review" at bounding box center [678, 126] width 42 height 19
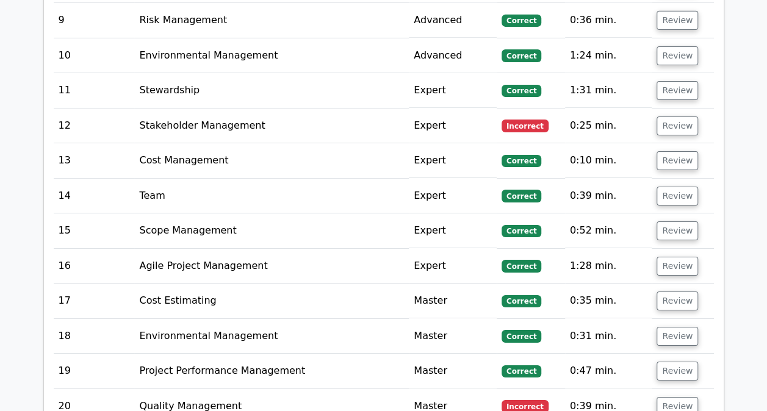
scroll to position [2117, 0]
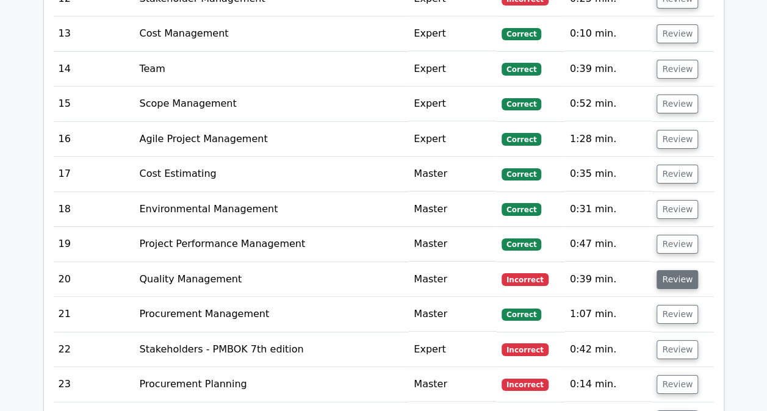
click at [670, 270] on button "Review" at bounding box center [678, 279] width 42 height 19
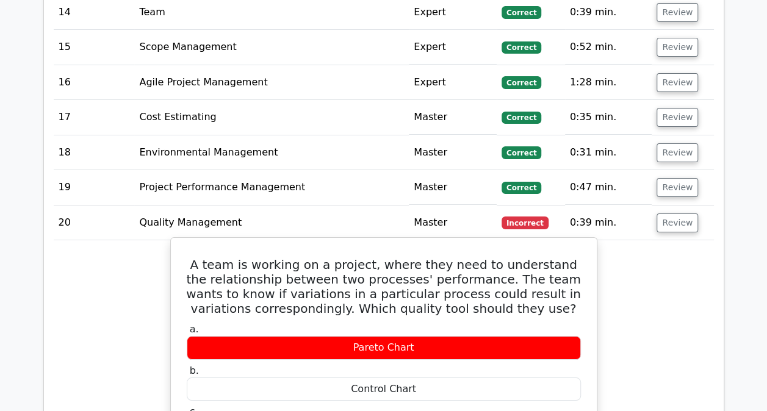
scroll to position [2170, 0]
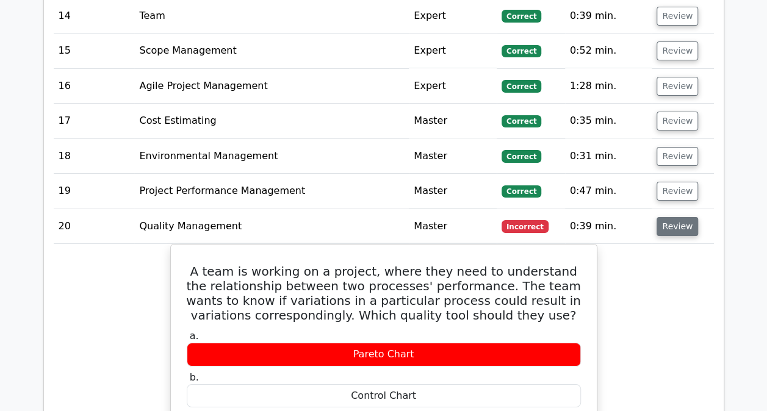
click at [672, 217] on button "Review" at bounding box center [678, 226] width 42 height 19
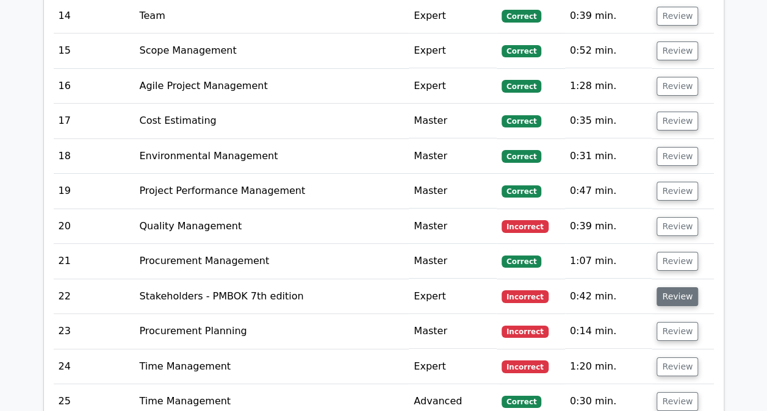
click at [676, 288] on button "Review" at bounding box center [678, 297] width 42 height 19
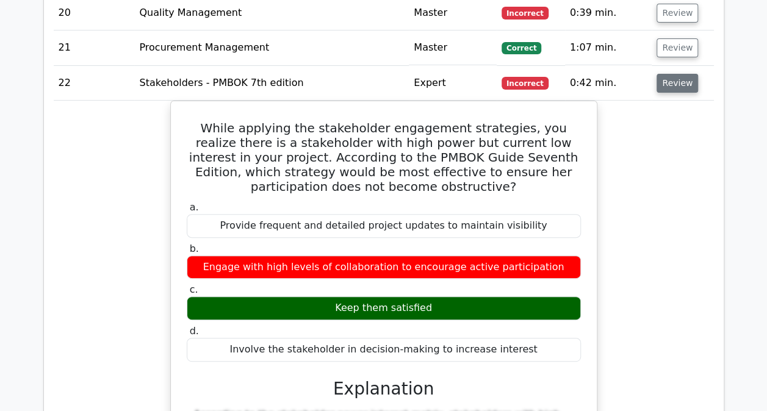
scroll to position [2371, 0]
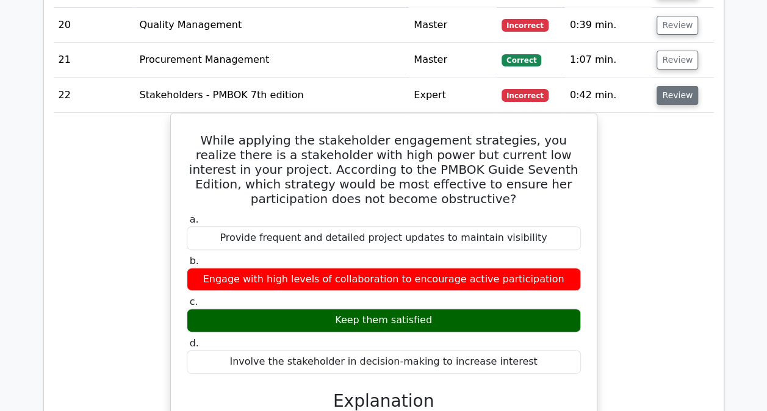
click at [675, 86] on button "Review" at bounding box center [678, 95] width 42 height 19
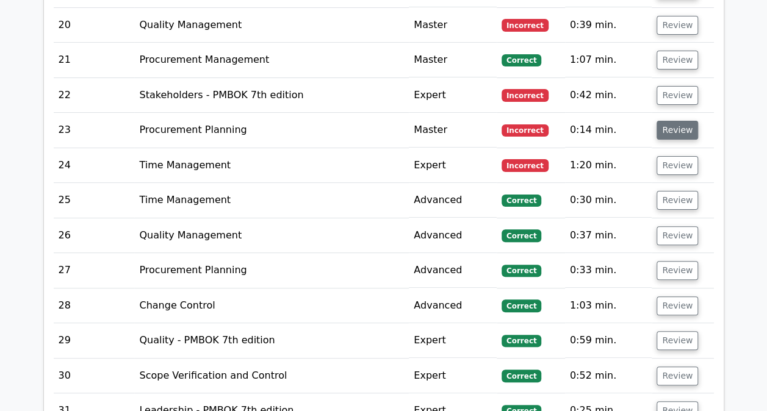
click at [663, 121] on button "Review" at bounding box center [678, 130] width 42 height 19
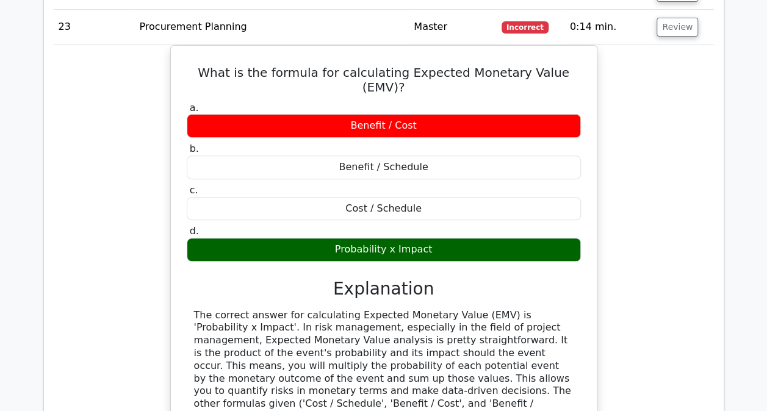
scroll to position [2474, 0]
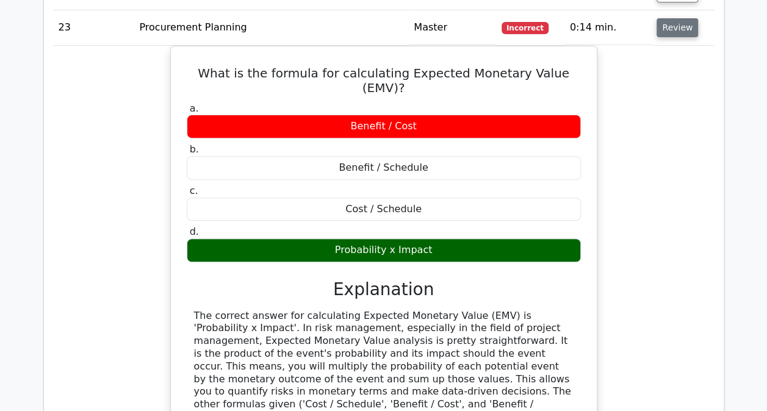
click at [676, 18] on button "Review" at bounding box center [678, 27] width 42 height 19
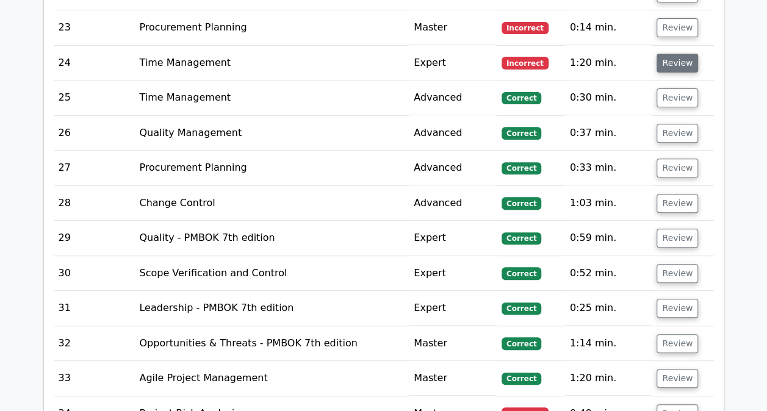
click at [673, 54] on button "Review" at bounding box center [678, 63] width 42 height 19
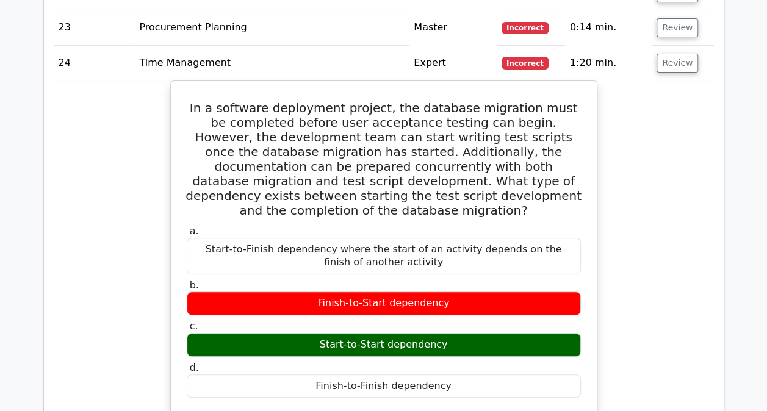
click at [713, 221] on div "In a software deployment project, the database migration must be completed befo…" at bounding box center [384, 364] width 661 height 566
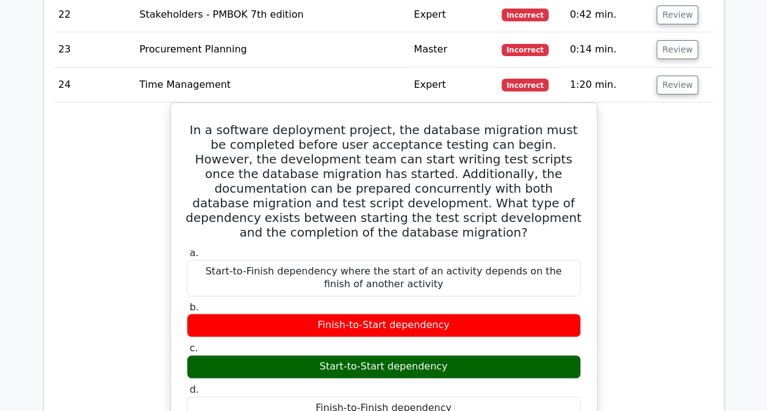
scroll to position [2451, 0]
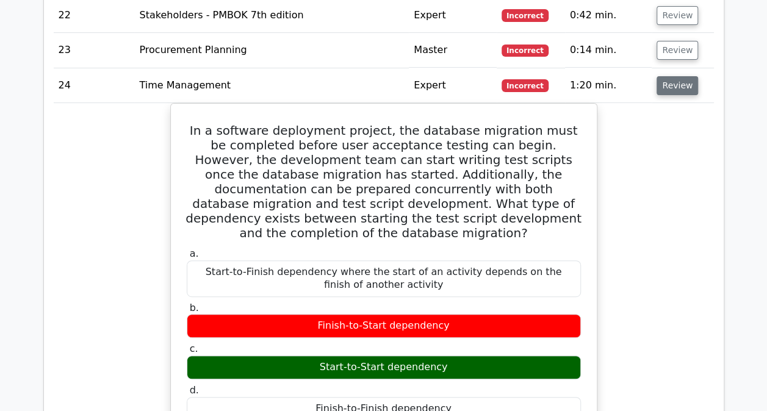
click at [667, 76] on button "Review" at bounding box center [678, 85] width 42 height 19
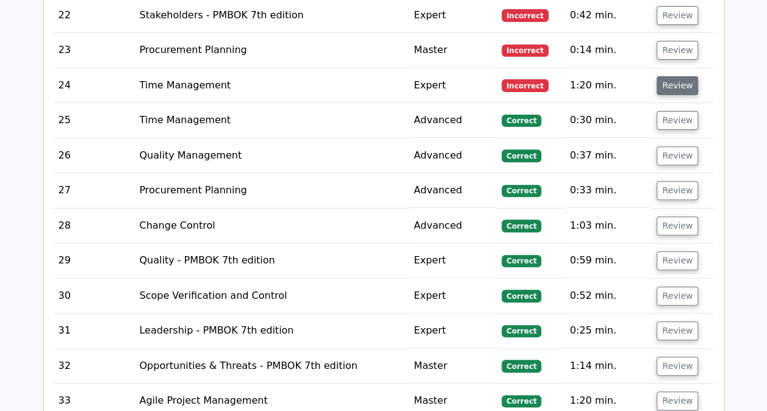
click at [667, 76] on button "Review" at bounding box center [678, 85] width 42 height 19
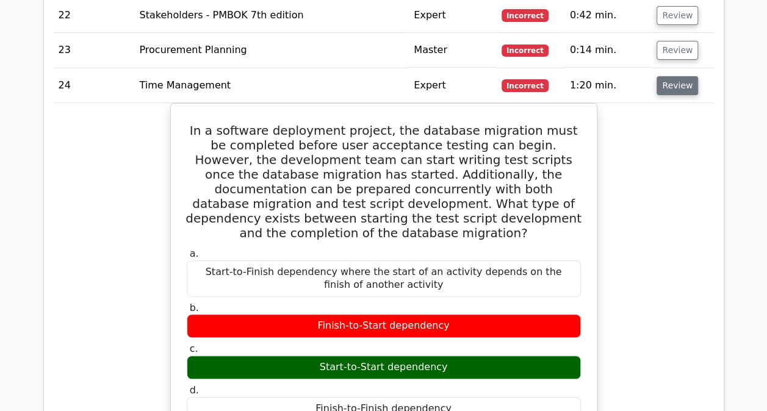
click at [667, 76] on button "Review" at bounding box center [678, 85] width 42 height 19
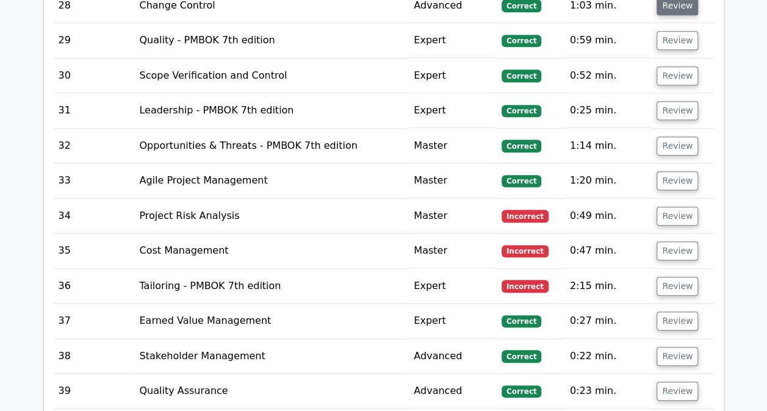
scroll to position [2672, 0]
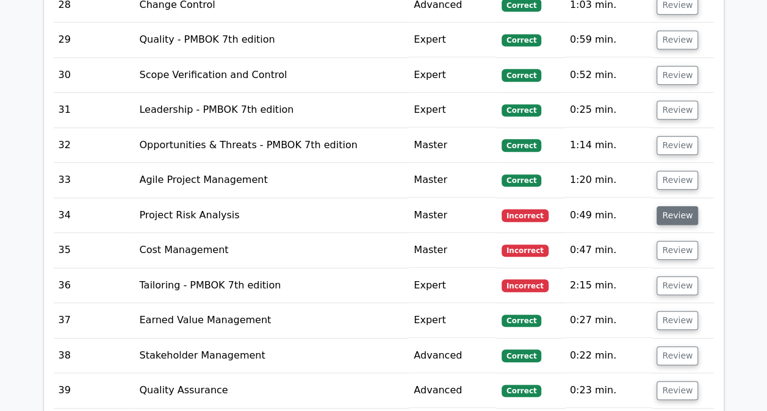
click at [673, 206] on button "Review" at bounding box center [678, 215] width 42 height 19
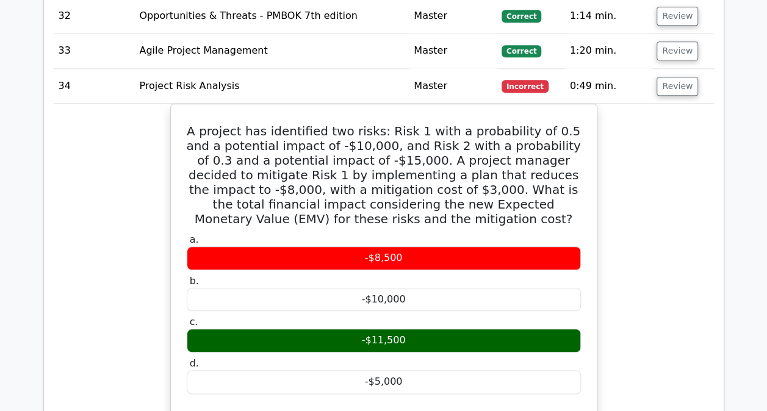
scroll to position [2801, 0]
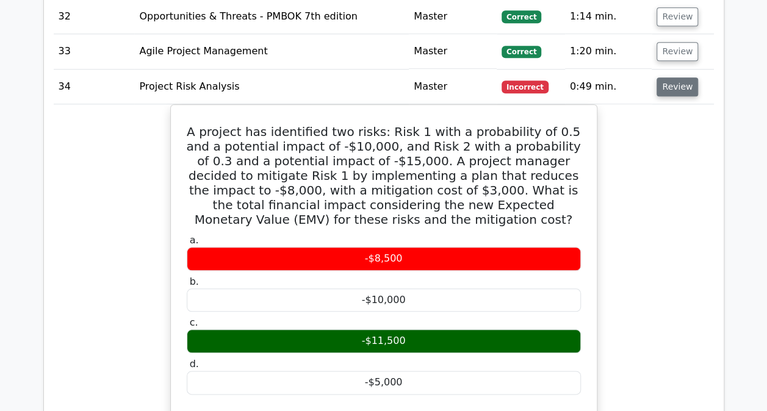
click at [676, 78] on button "Review" at bounding box center [678, 87] width 42 height 19
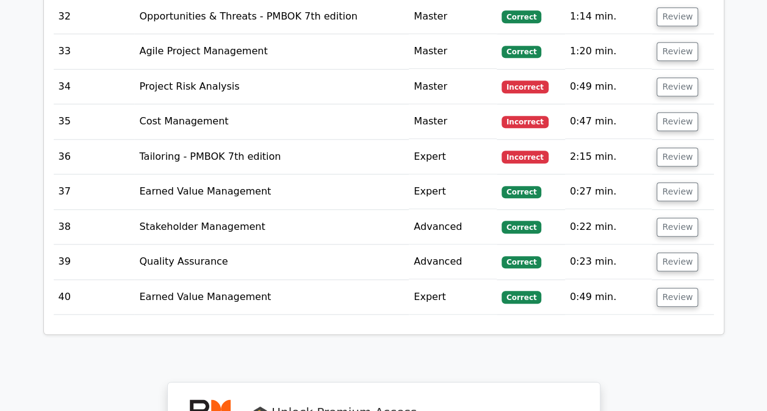
click at [675, 105] on td "Review" at bounding box center [683, 121] width 62 height 35
click at [673, 112] on button "Review" at bounding box center [678, 121] width 42 height 19
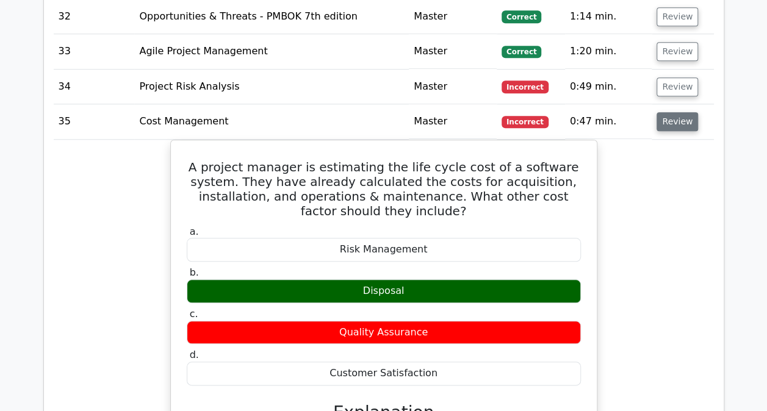
click at [673, 112] on button "Review" at bounding box center [678, 121] width 42 height 19
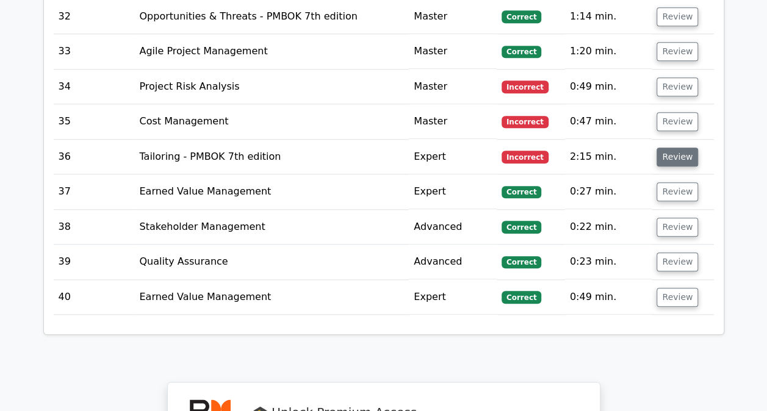
click at [676, 148] on button "Review" at bounding box center [678, 157] width 42 height 19
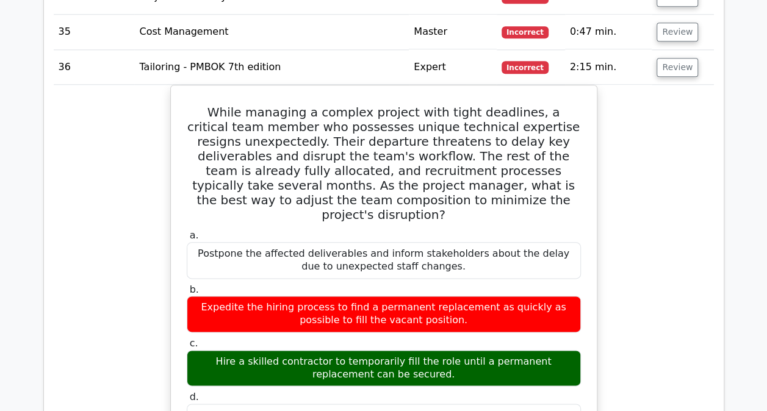
scroll to position [2890, 0]
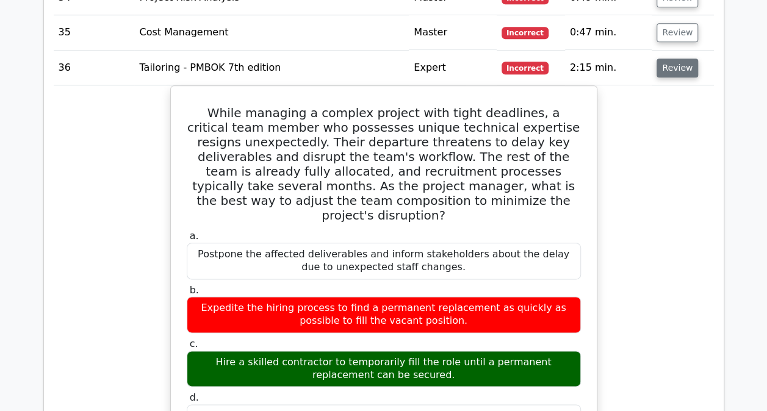
click at [664, 59] on button "Review" at bounding box center [678, 68] width 42 height 19
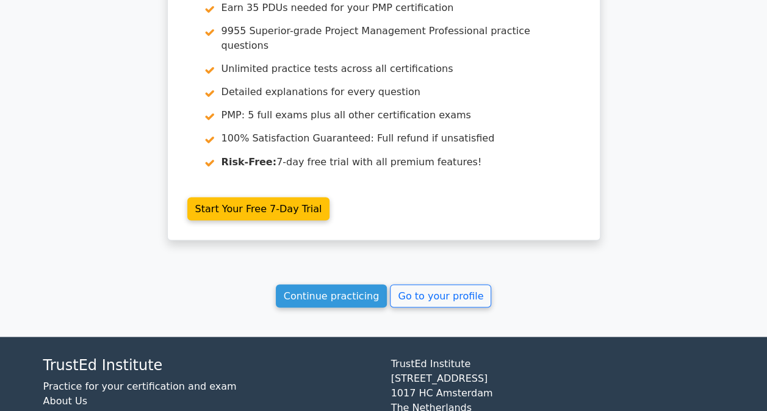
scroll to position [3294, 0]
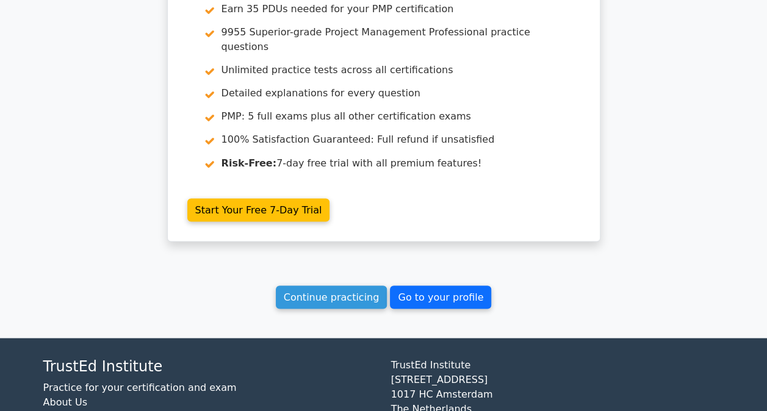
click at [442, 286] on link "Go to your profile" at bounding box center [440, 297] width 101 height 23
